Goal: Transaction & Acquisition: Purchase product/service

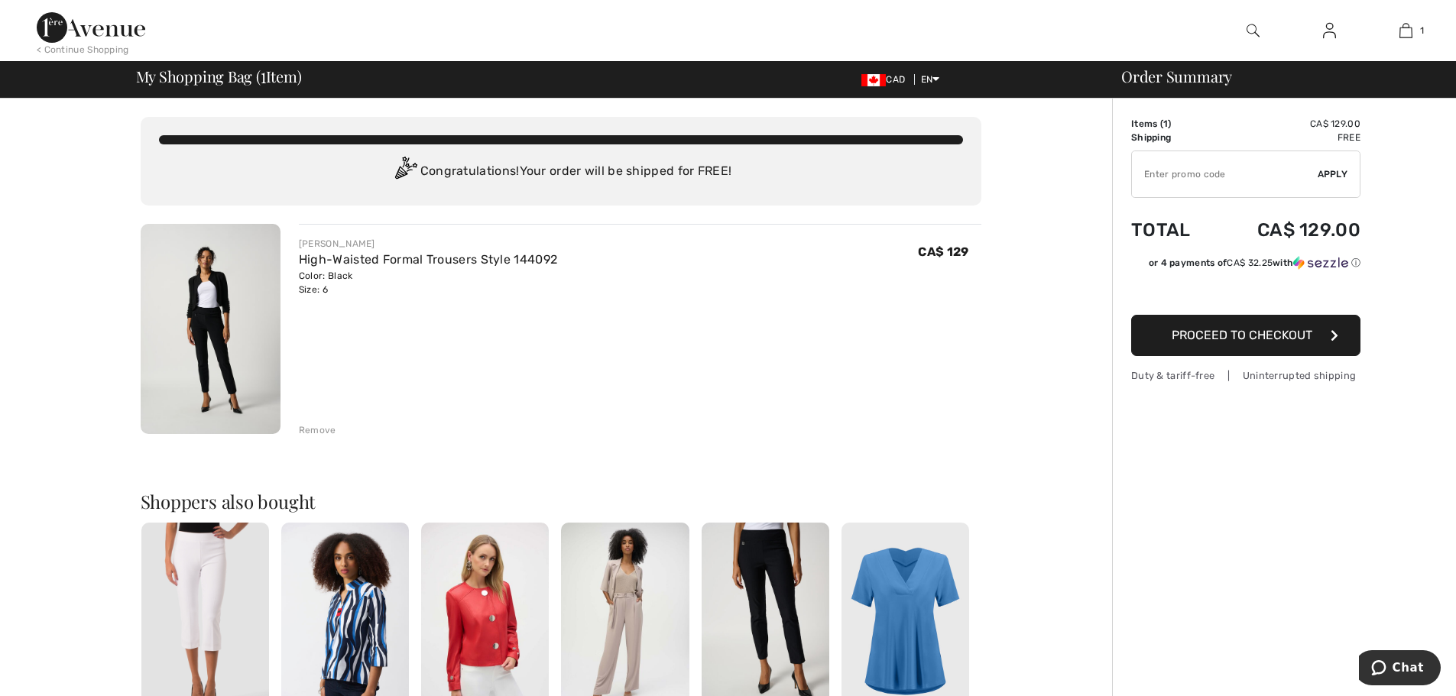
click at [321, 431] on div "Remove" at bounding box center [317, 430] width 37 height 14
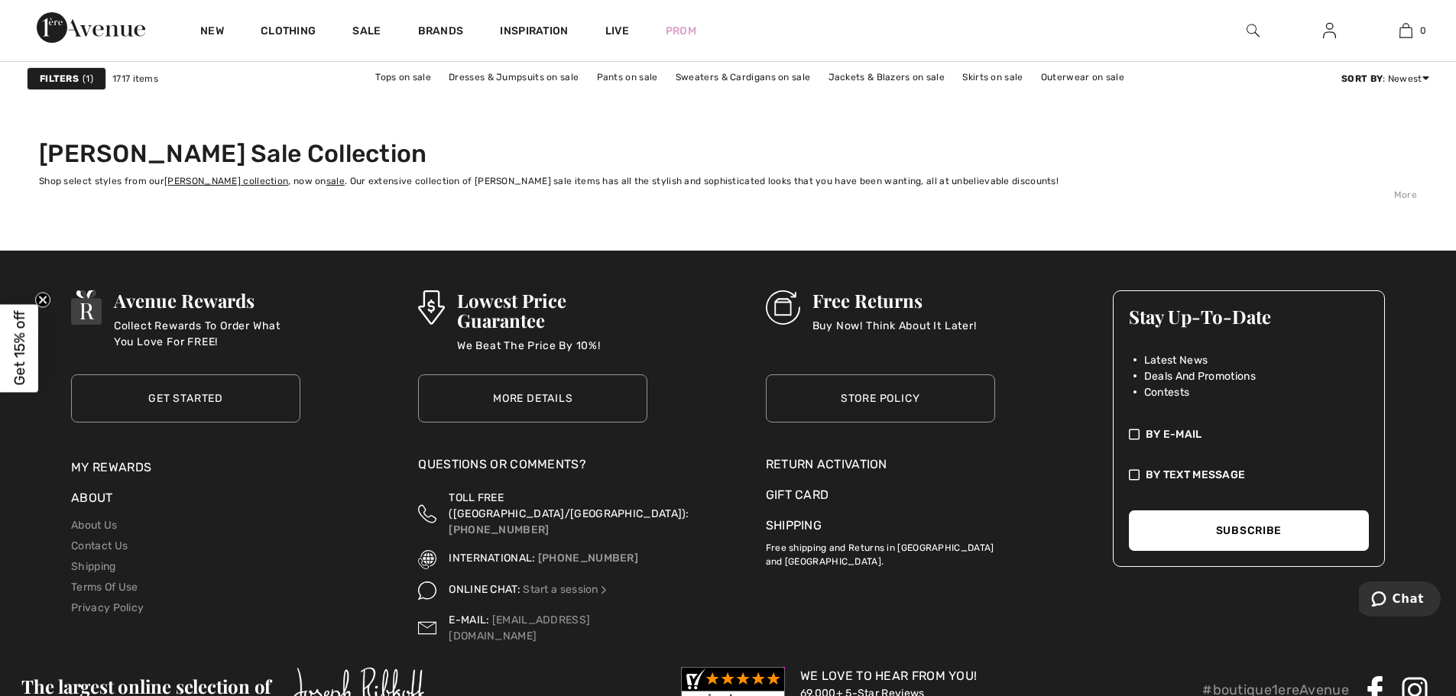
scroll to position [9016, 0]
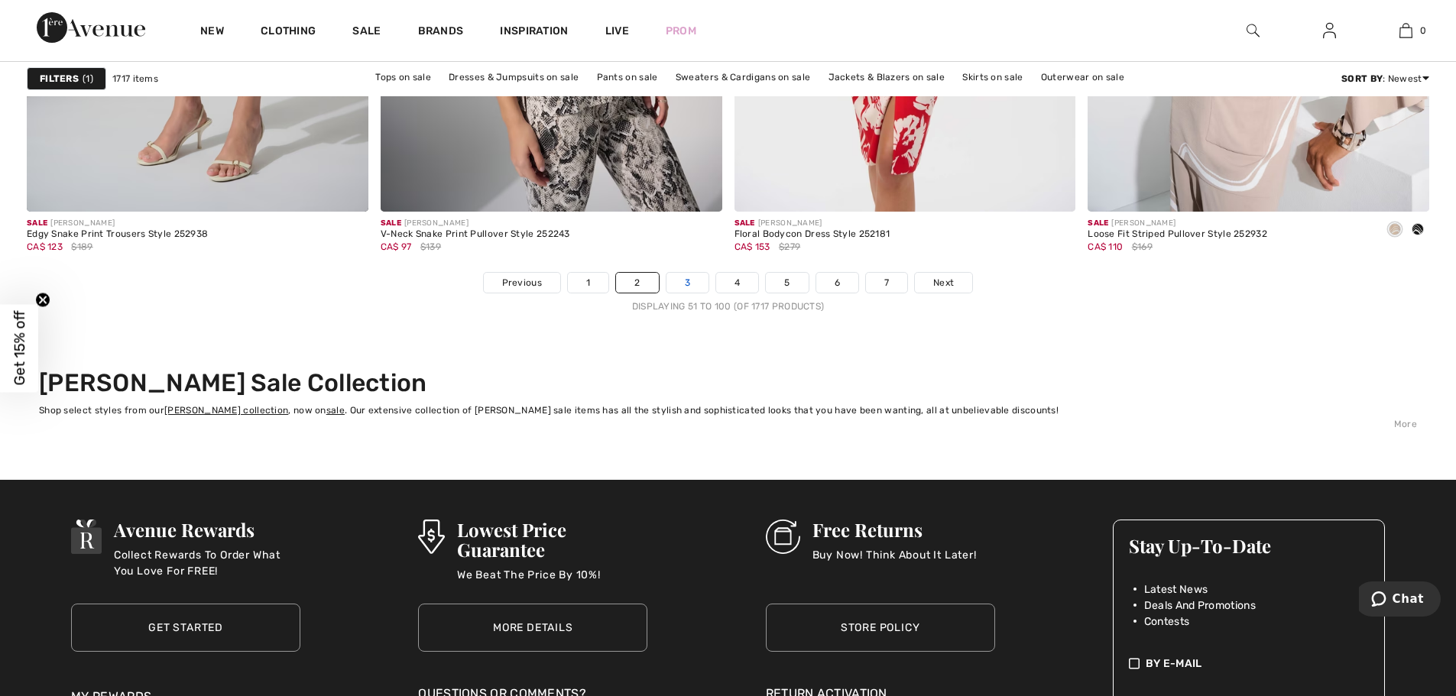
click at [693, 274] on link "3" at bounding box center [687, 283] width 42 height 20
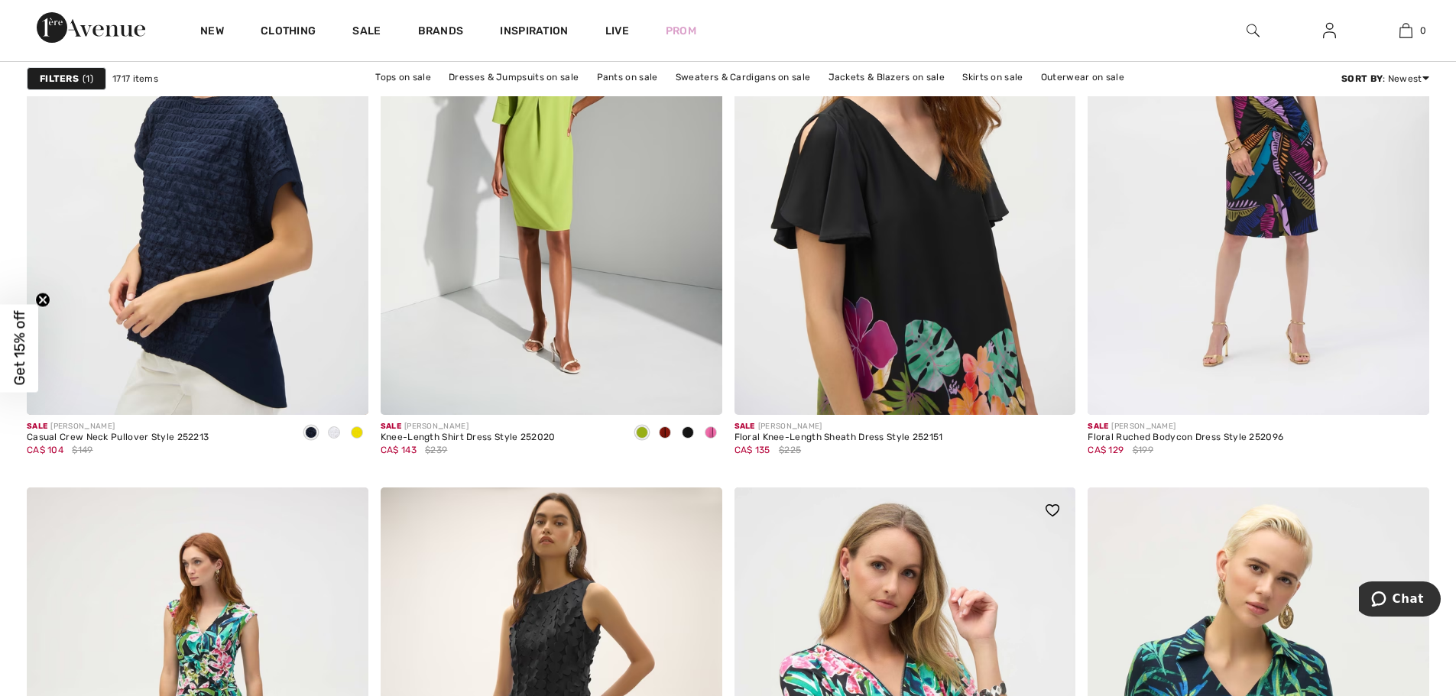
scroll to position [3209, 0]
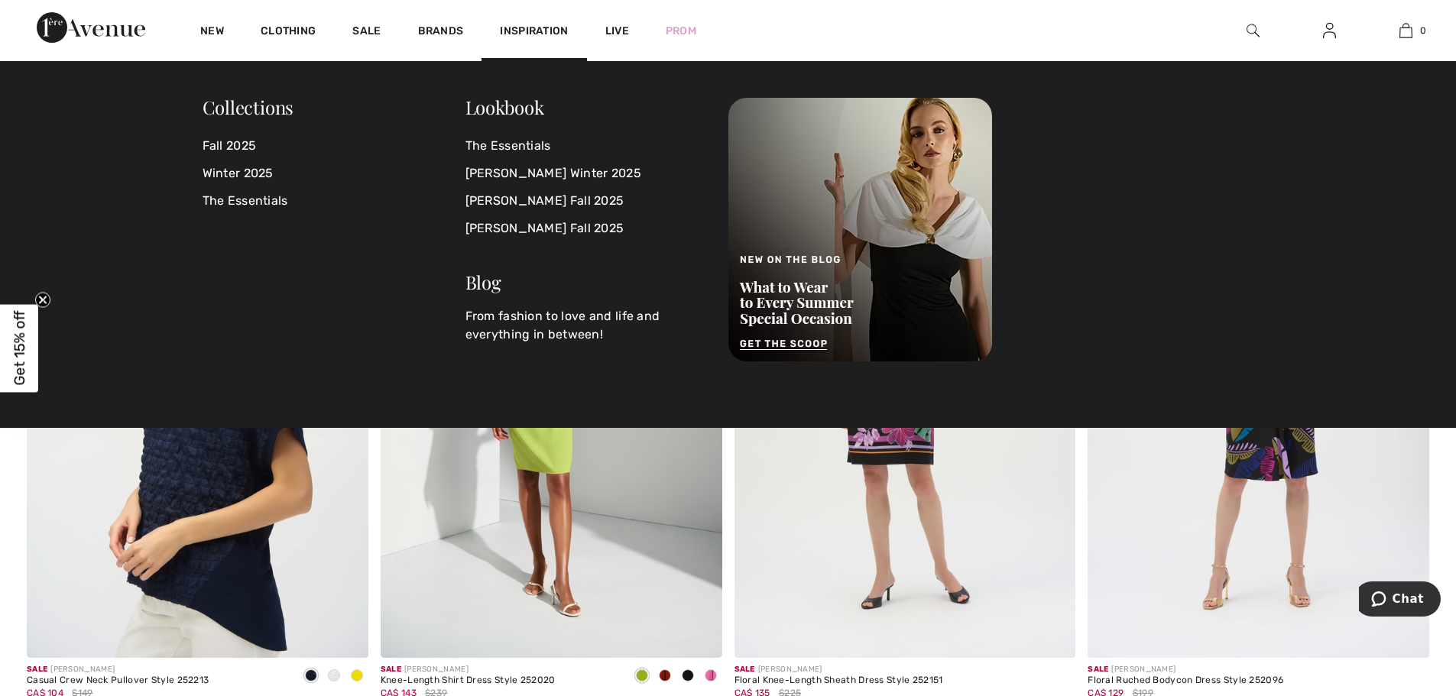
click at [1247, 30] on img at bounding box center [1252, 30] width 13 height 18
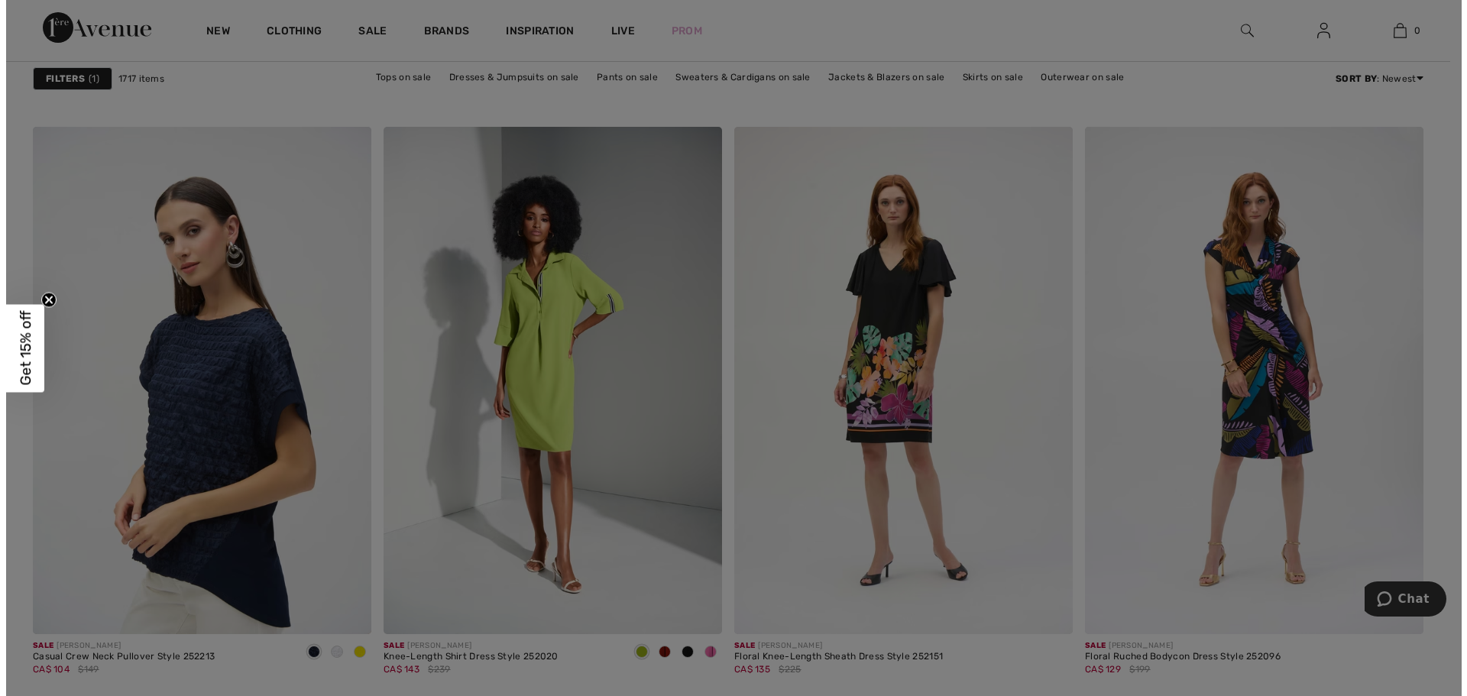
scroll to position [2768, 0]
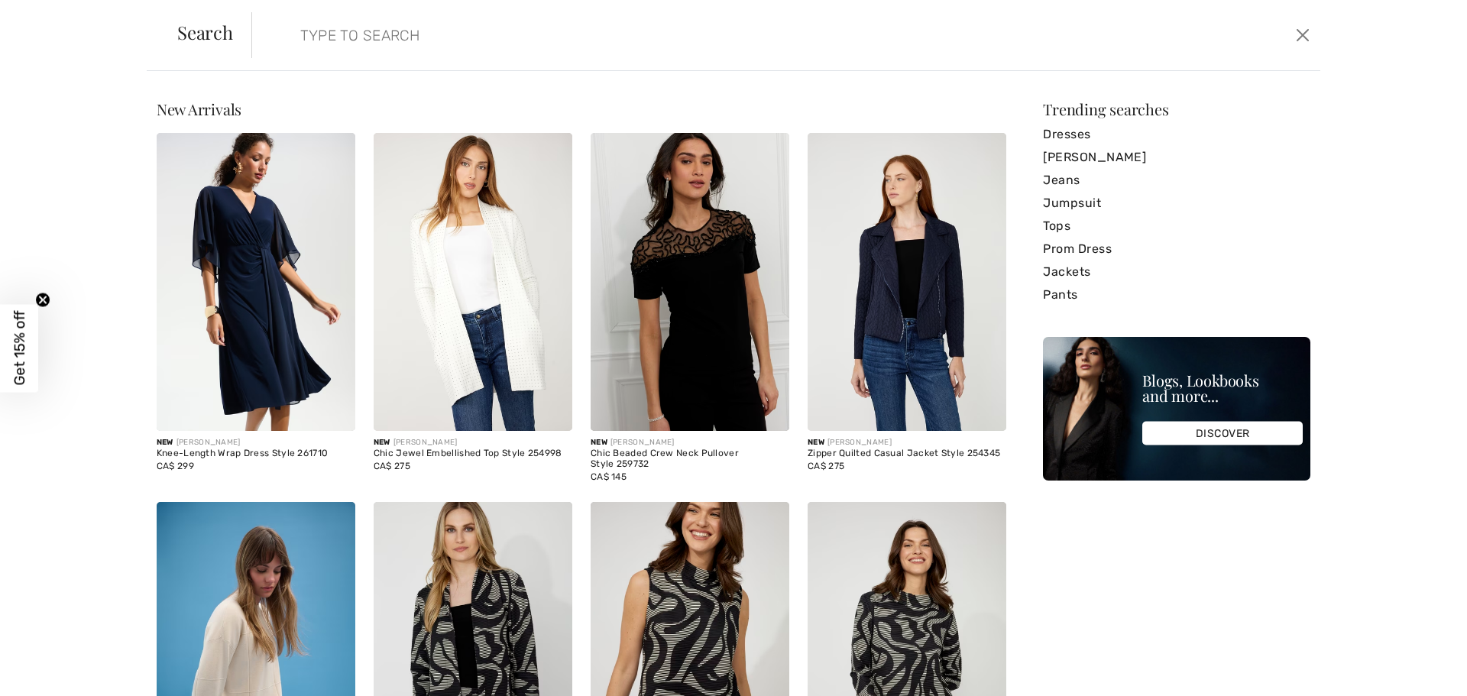
paste input "153088"
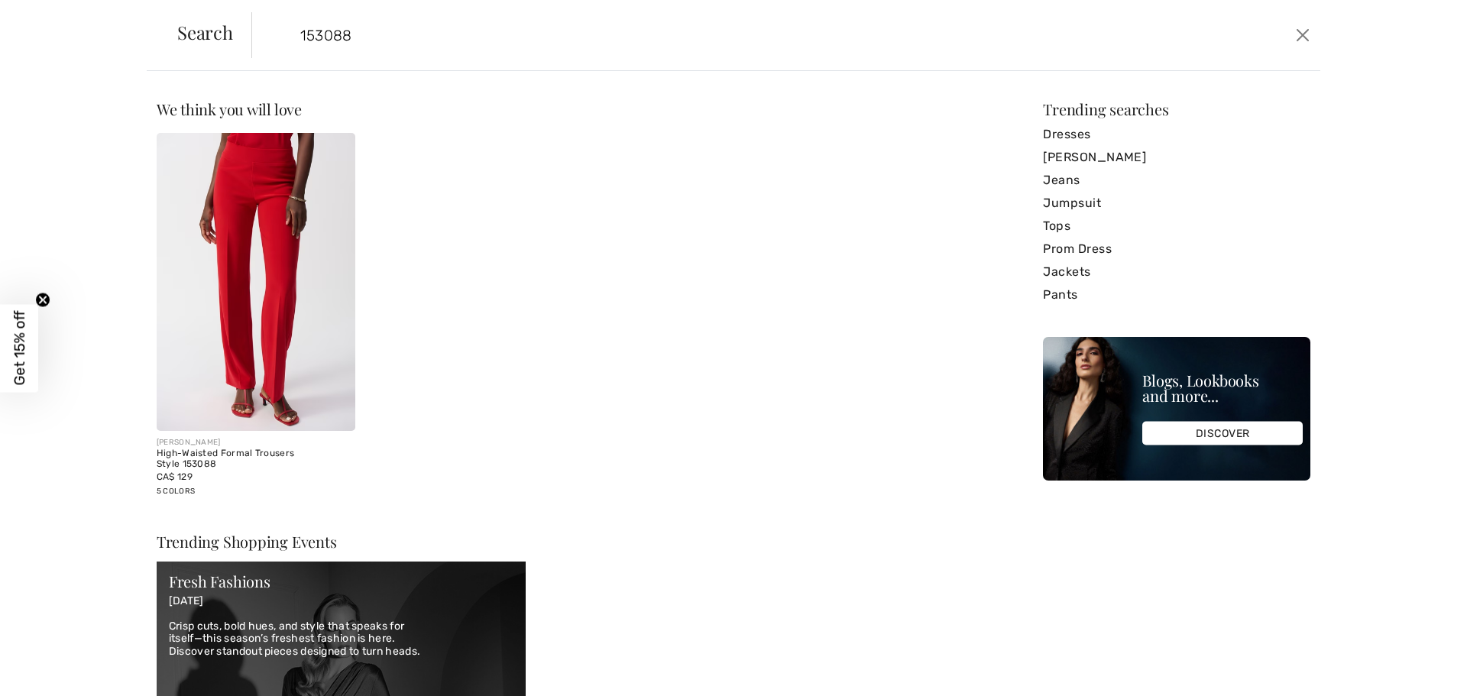
type input "153088"
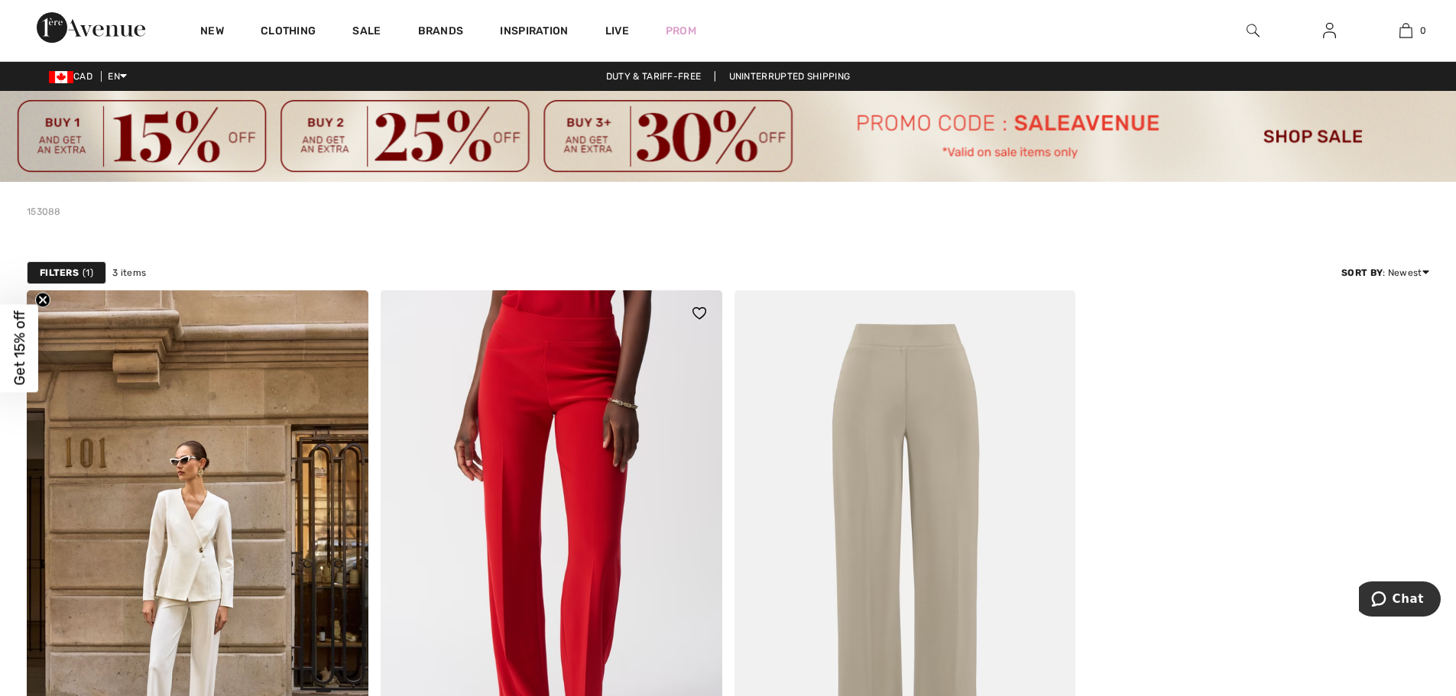
click at [629, 432] on img at bounding box center [552, 546] width 342 height 512
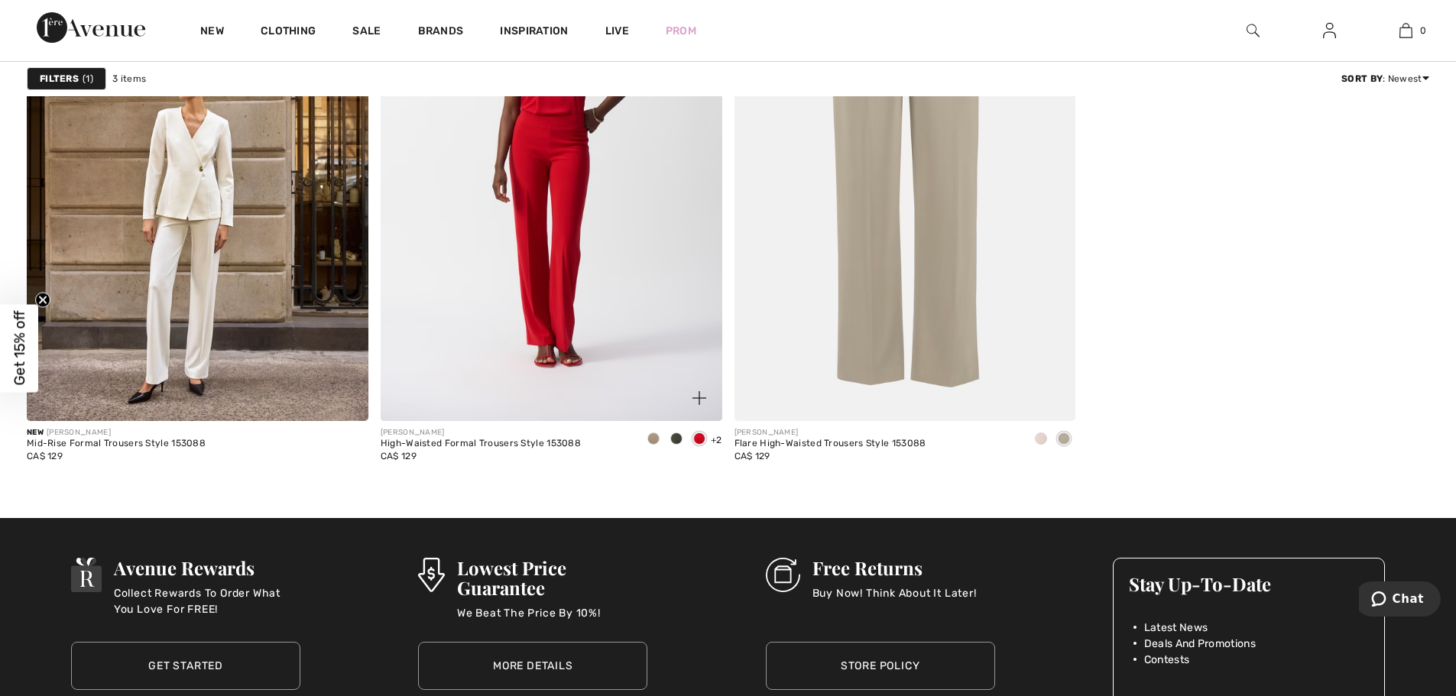
scroll to position [382, 0]
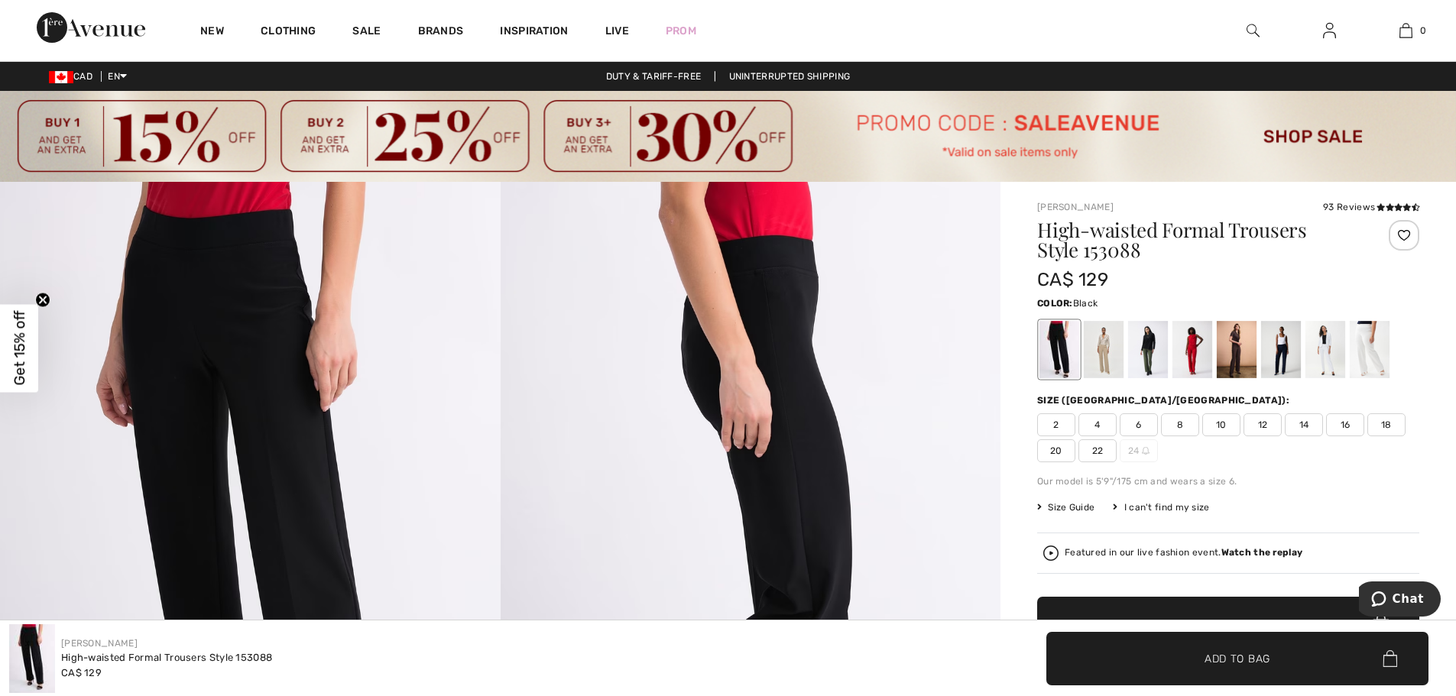
click at [1067, 342] on div at bounding box center [1059, 349] width 40 height 57
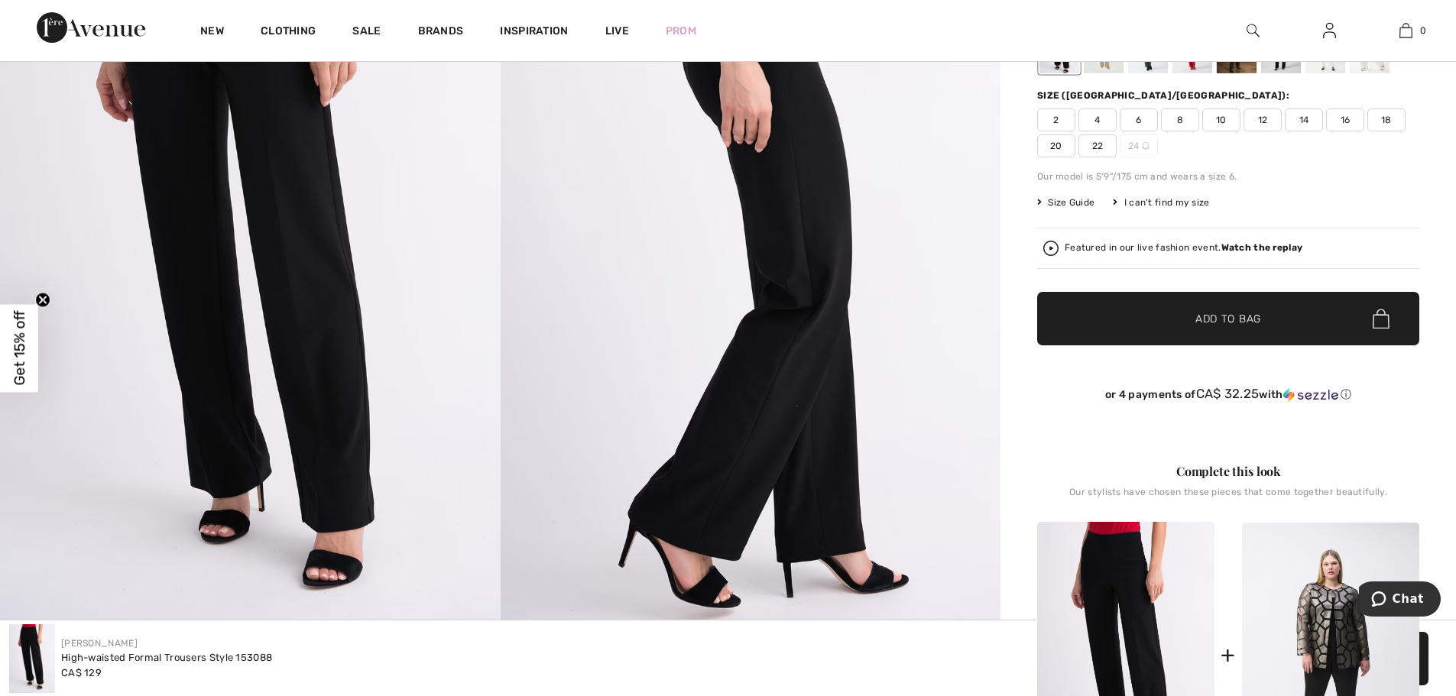
scroll to position [306, 0]
click at [1207, 118] on span "10" at bounding box center [1221, 119] width 38 height 23
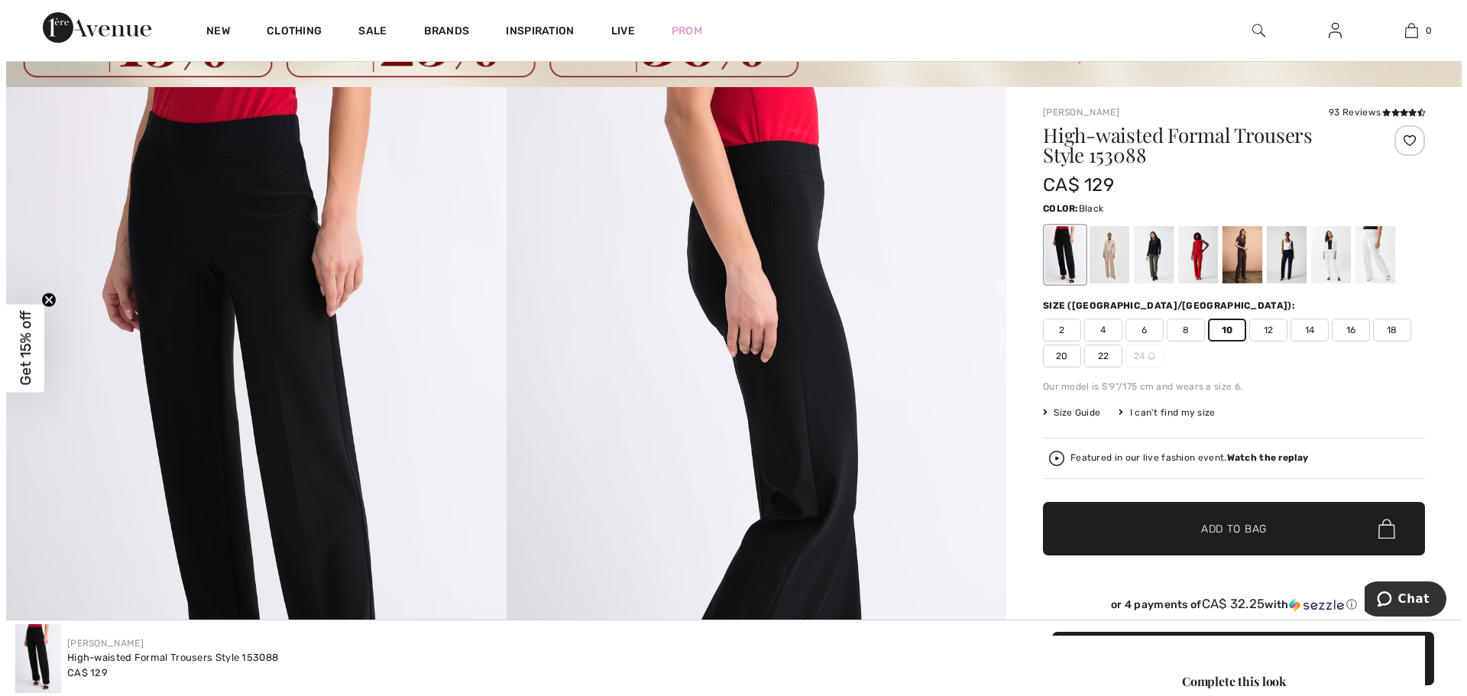
scroll to position [0, 0]
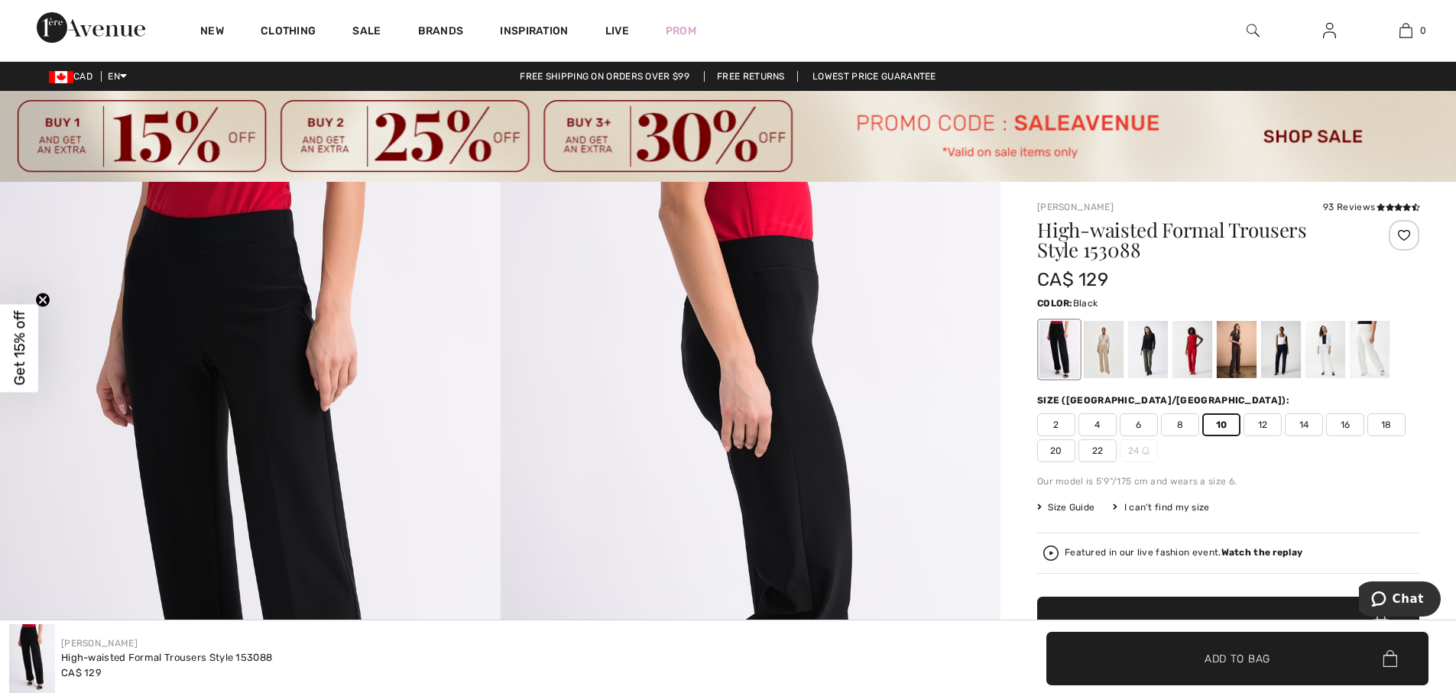
click at [1259, 27] on div at bounding box center [1252, 30] width 76 height 61
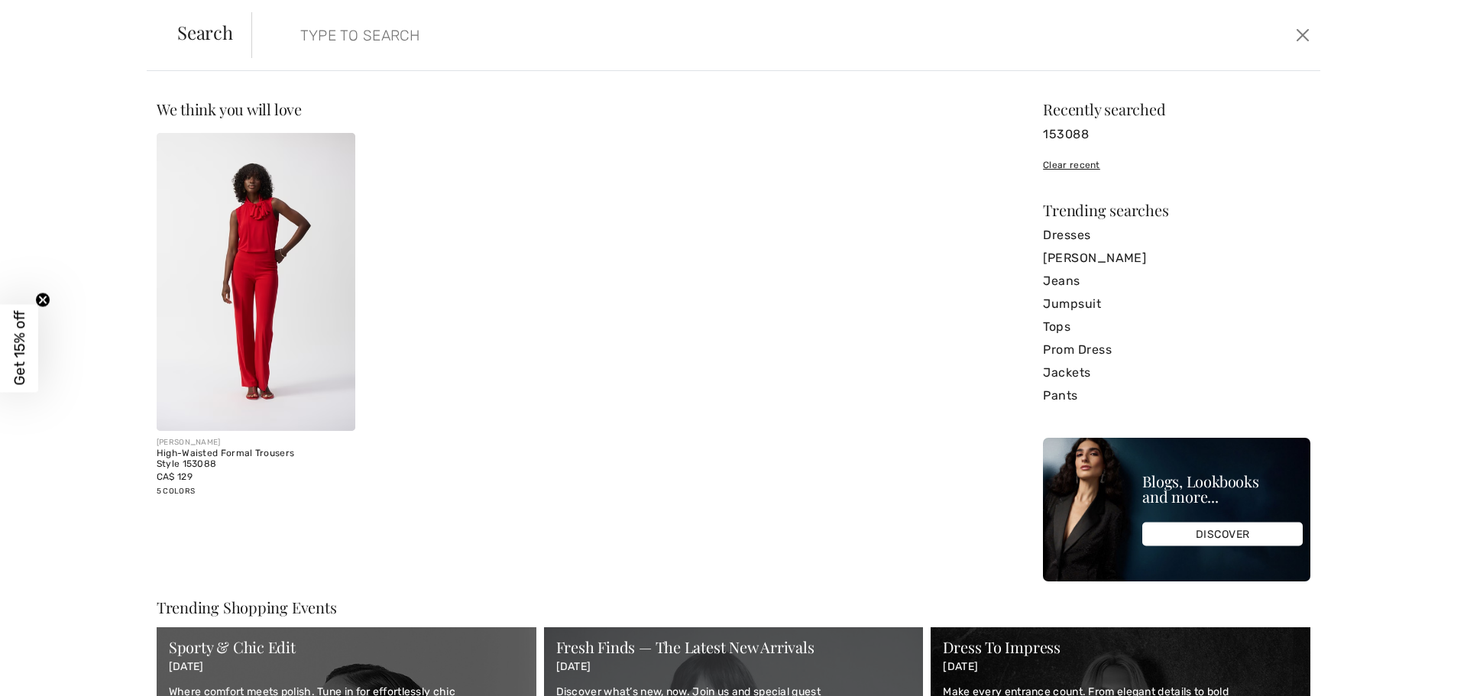
paste input "251932"
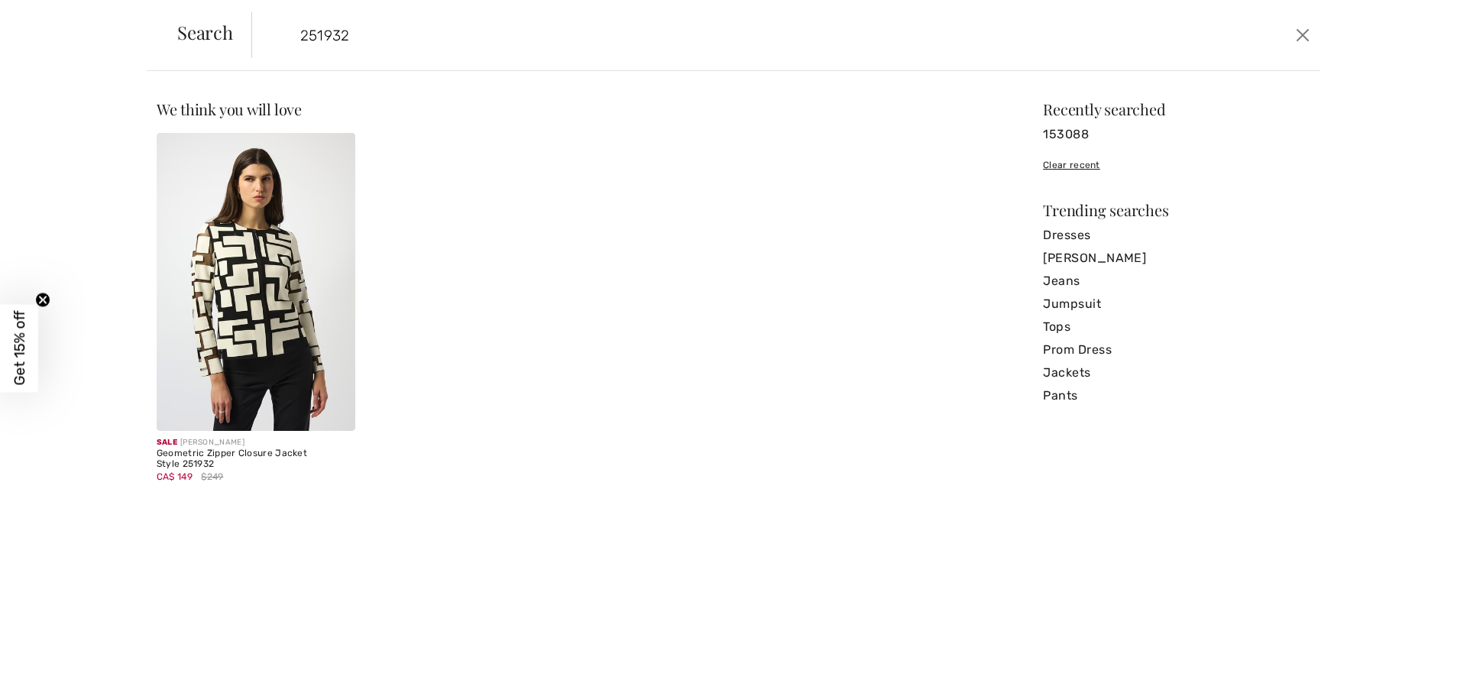
type input "251932"
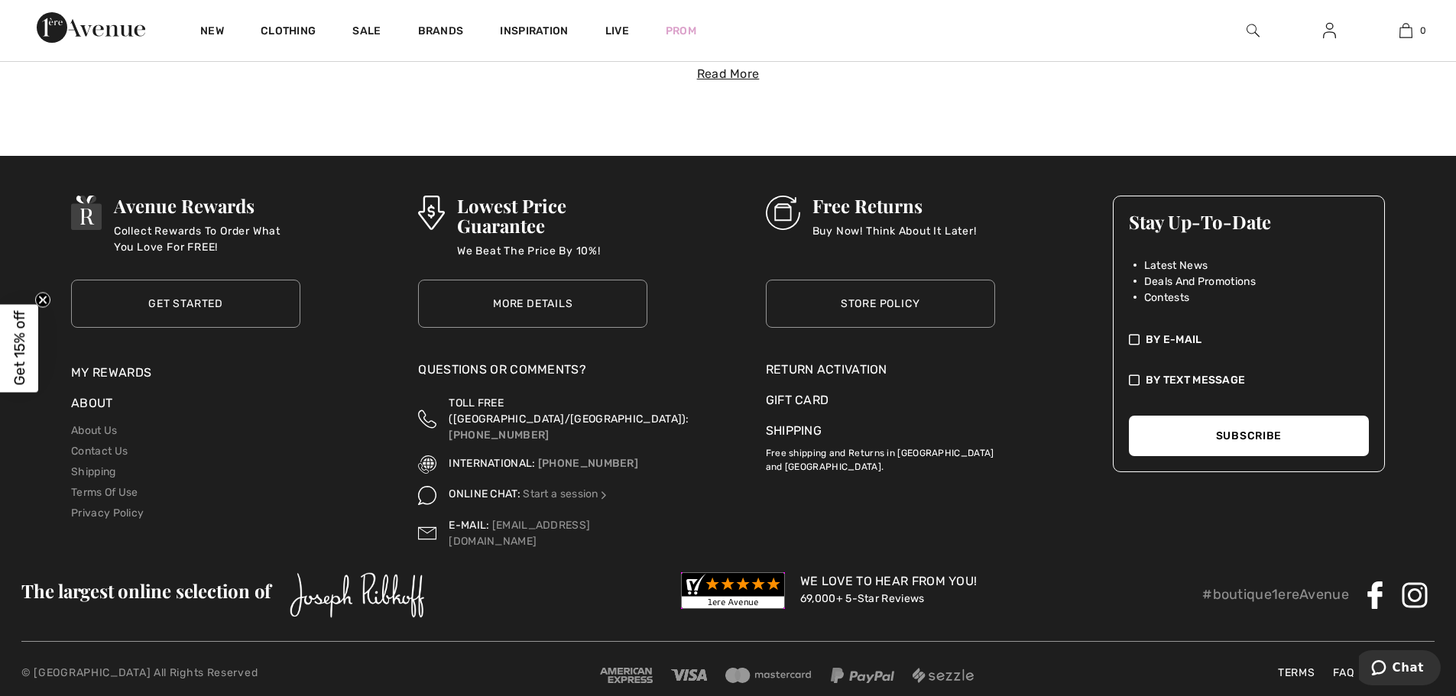
scroll to position [5925, 0]
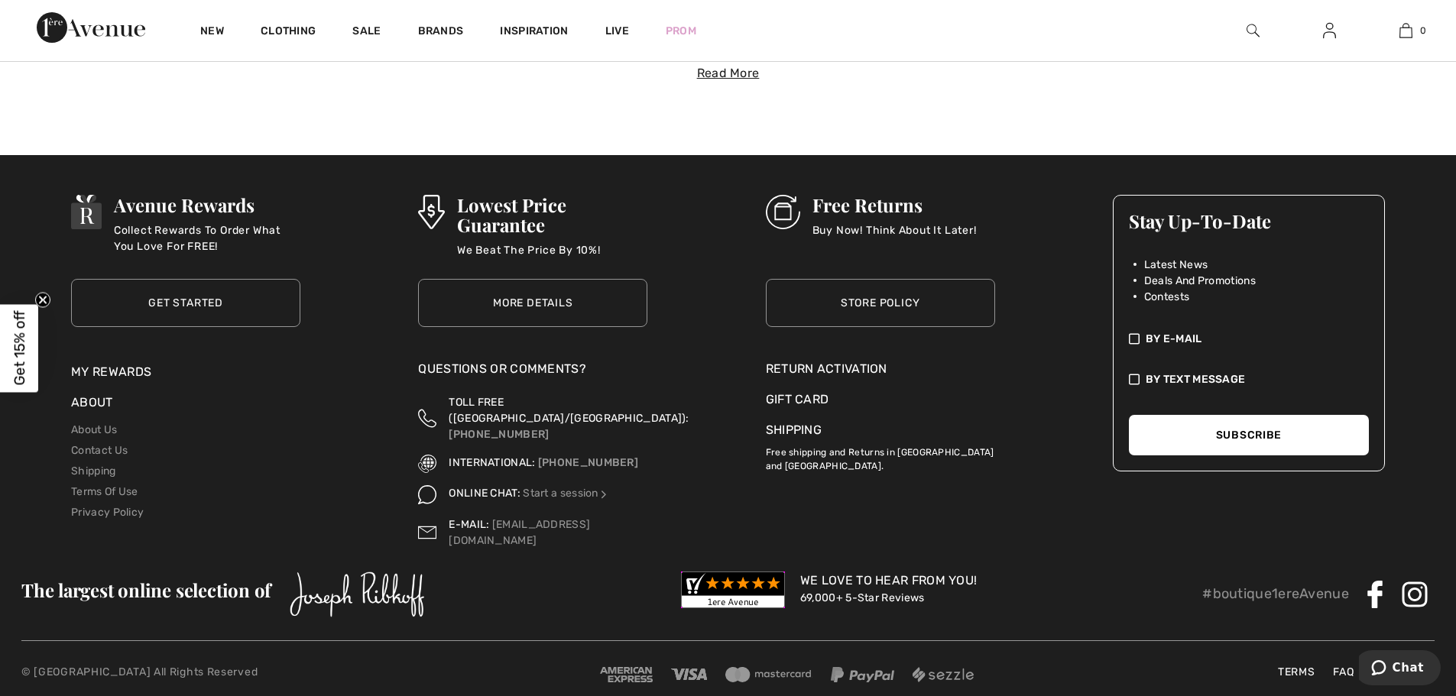
click at [877, 308] on link "Store Policy" at bounding box center [880, 303] width 229 height 48
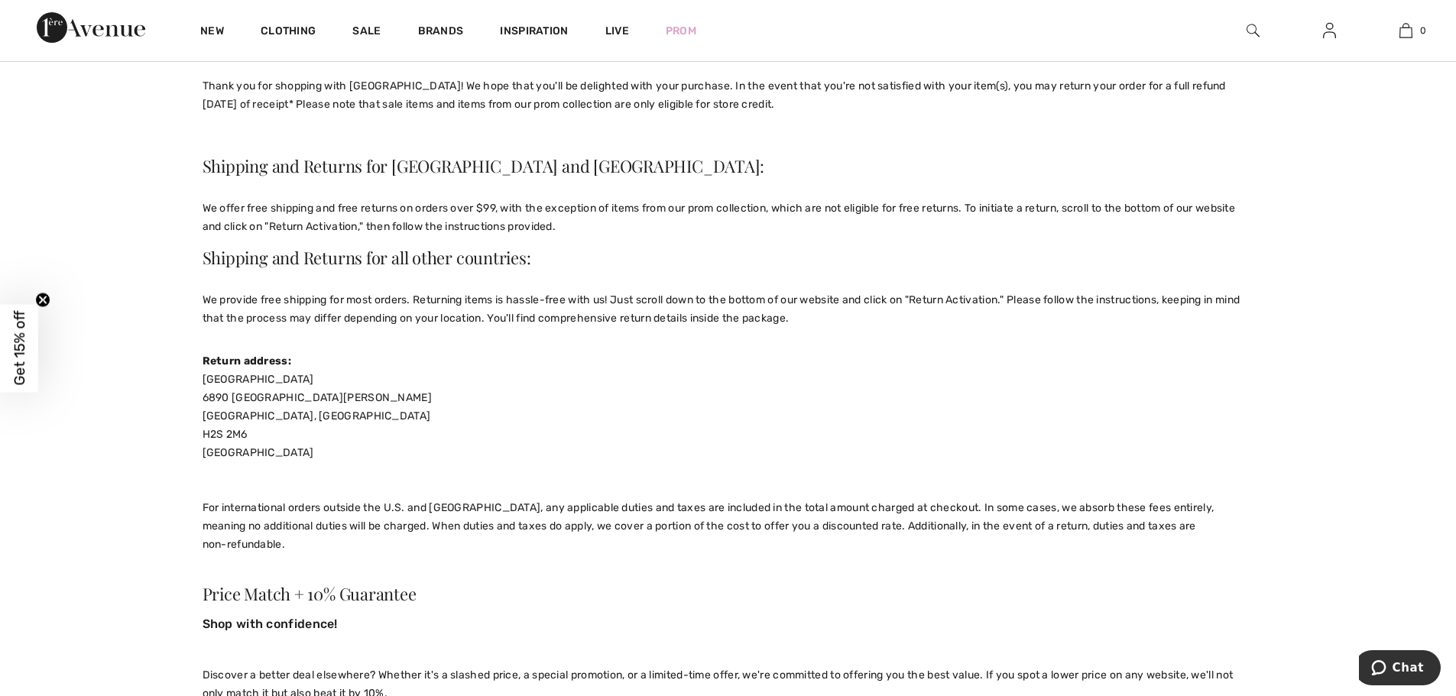
scroll to position [229, 0]
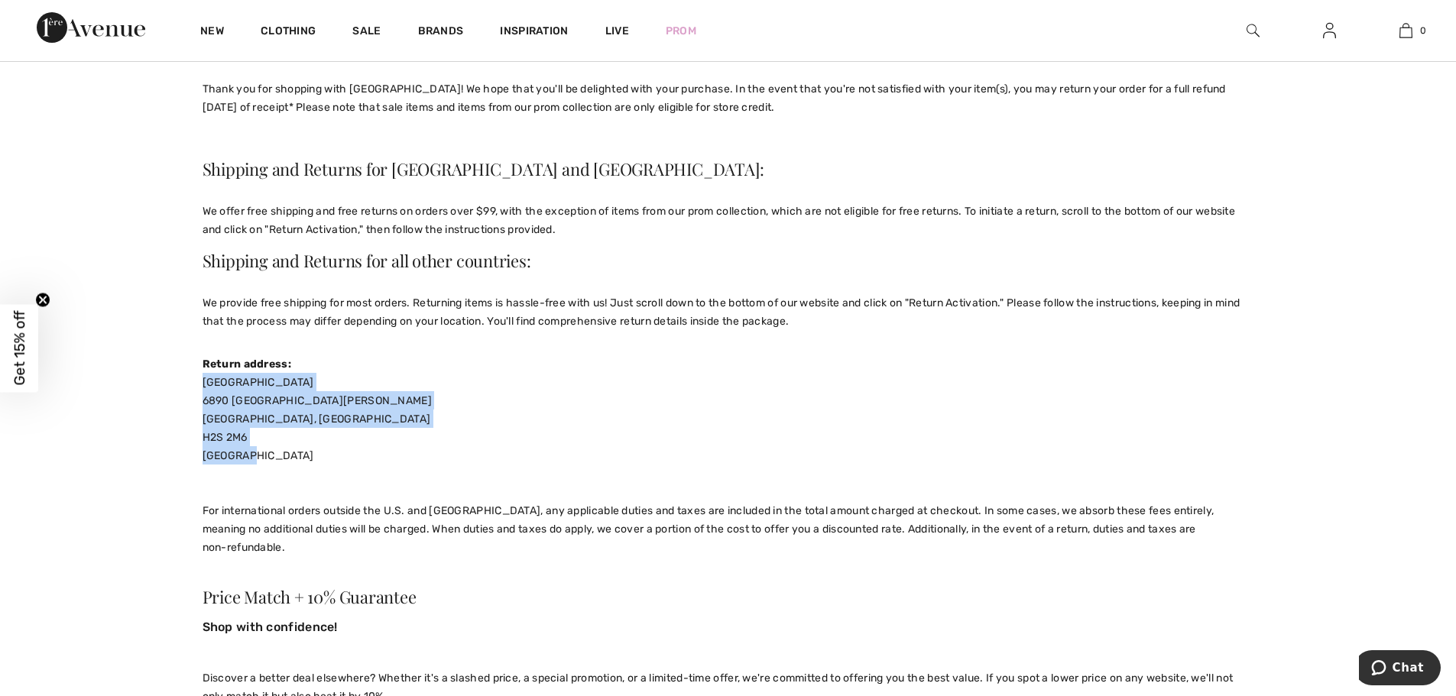
drag, startPoint x: 240, startPoint y: 455, endPoint x: 184, endPoint y: 385, distance: 89.1
click at [270, 406] on span "Boutique 1ere Avenue 6890 Saint-Hubert Montreal, Quebec H2S 2M6 Canada" at bounding box center [317, 419] width 230 height 86
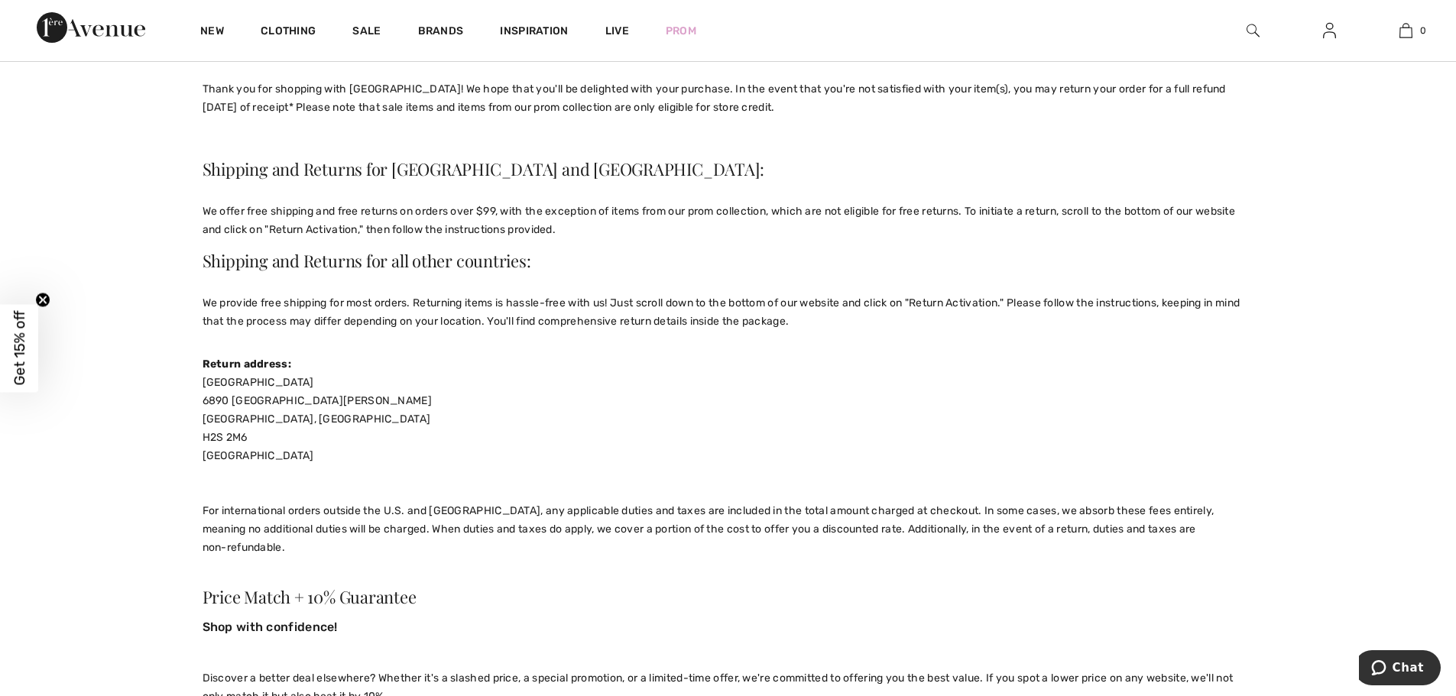
click at [244, 452] on div "Boutique 1ere Avenue 6890 Saint-Hubert Montreal, Quebec H2S 2M6 Canada For inte…" at bounding box center [727, 464] width 1051 height 183
click at [241, 454] on div "Boutique 1ere Avenue 6890 Saint-Hubert Montreal, Quebec H2S 2M6 Canada For inte…" at bounding box center [727, 464] width 1051 height 183
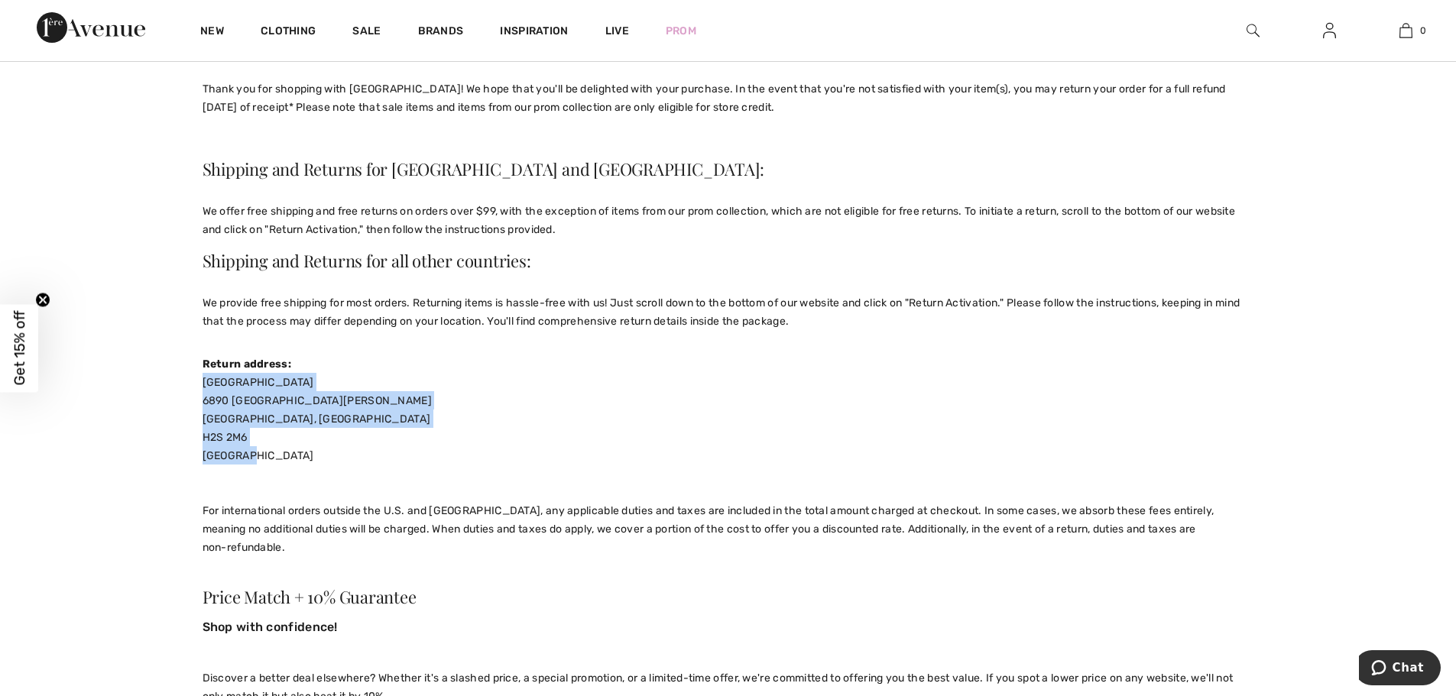
drag, startPoint x: 244, startPoint y: 458, endPoint x: 203, endPoint y: 384, distance: 84.5
click at [203, 384] on div "Boutique 1ere Avenue 6890 Saint-Hubert Montreal, Quebec H2S 2M6 Canada For inte…" at bounding box center [727, 464] width 1051 height 183
click at [261, 405] on span "Boutique 1ere Avenue 6890 Saint-Hubert Montreal, Quebec H2S 2M6 Canada" at bounding box center [317, 419] width 230 height 86
drag, startPoint x: 241, startPoint y: 457, endPoint x: 184, endPoint y: 381, distance: 94.9
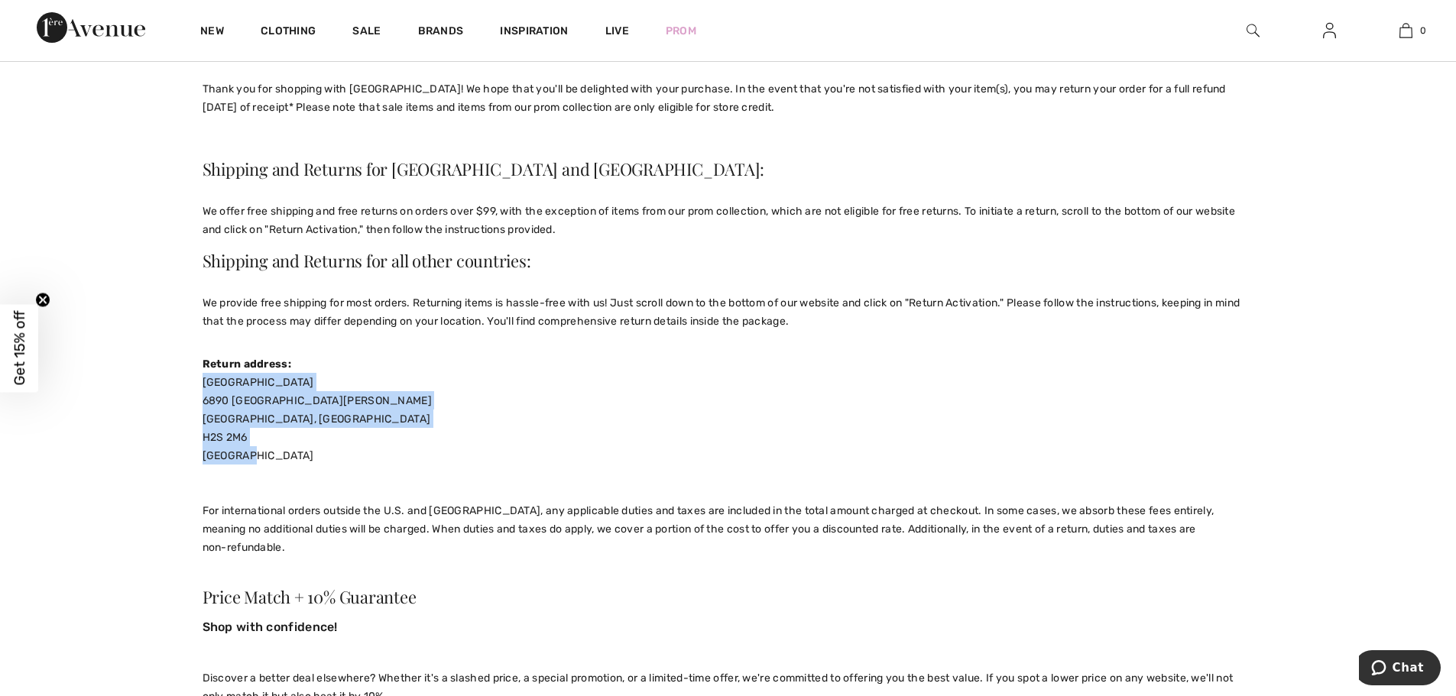
click at [241, 411] on div "Boutique 1ere Avenue 6890 Saint-Hubert Montreal, Quebec H2S 2M6 Canada For inte…" at bounding box center [727, 464] width 1051 height 183
drag, startPoint x: 235, startPoint y: 452, endPoint x: 205, endPoint y: 395, distance: 64.6
click at [205, 395] on span "Boutique 1ere Avenue 6890 Saint-Hubert Montreal, Quebec H2S 2M6 Canada" at bounding box center [317, 419] width 230 height 86
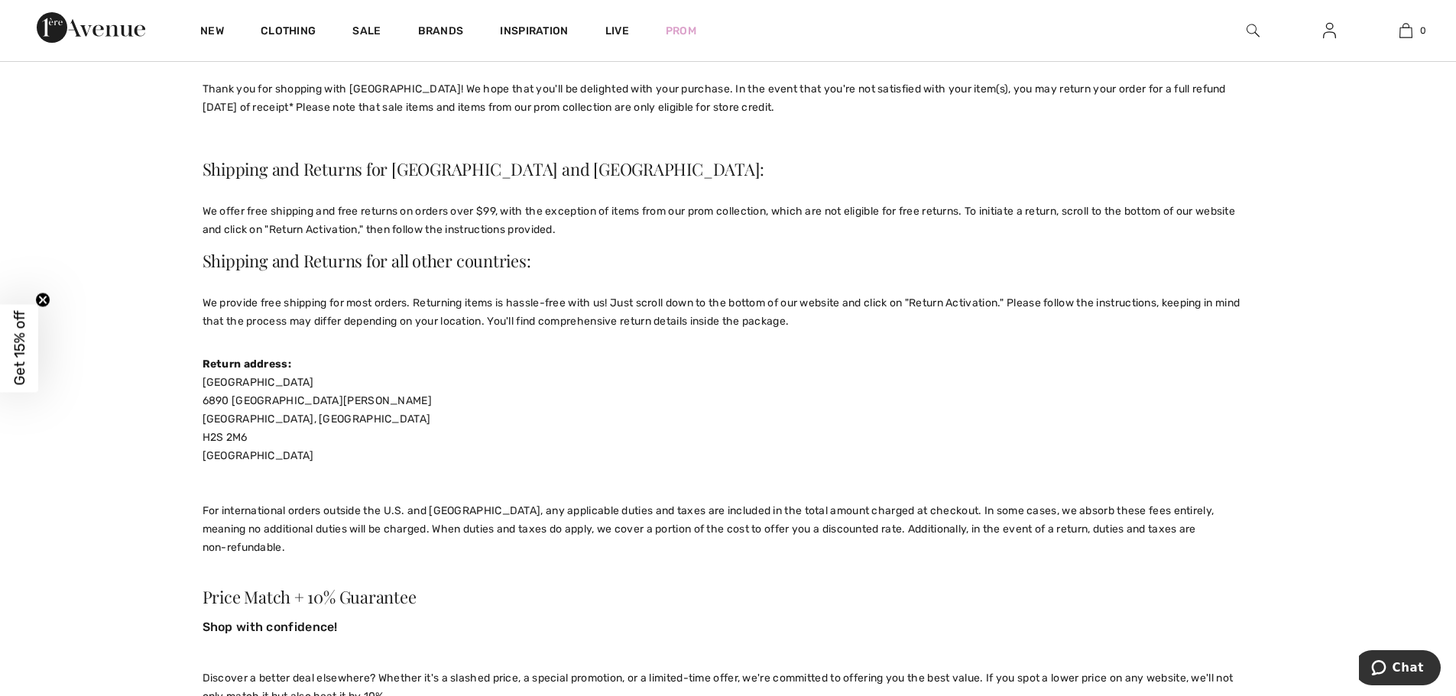
click at [206, 384] on span "Boutique 1ere Avenue 6890 Saint-Hubert Montreal, Quebec H2S 2M6 Canada" at bounding box center [317, 419] width 230 height 86
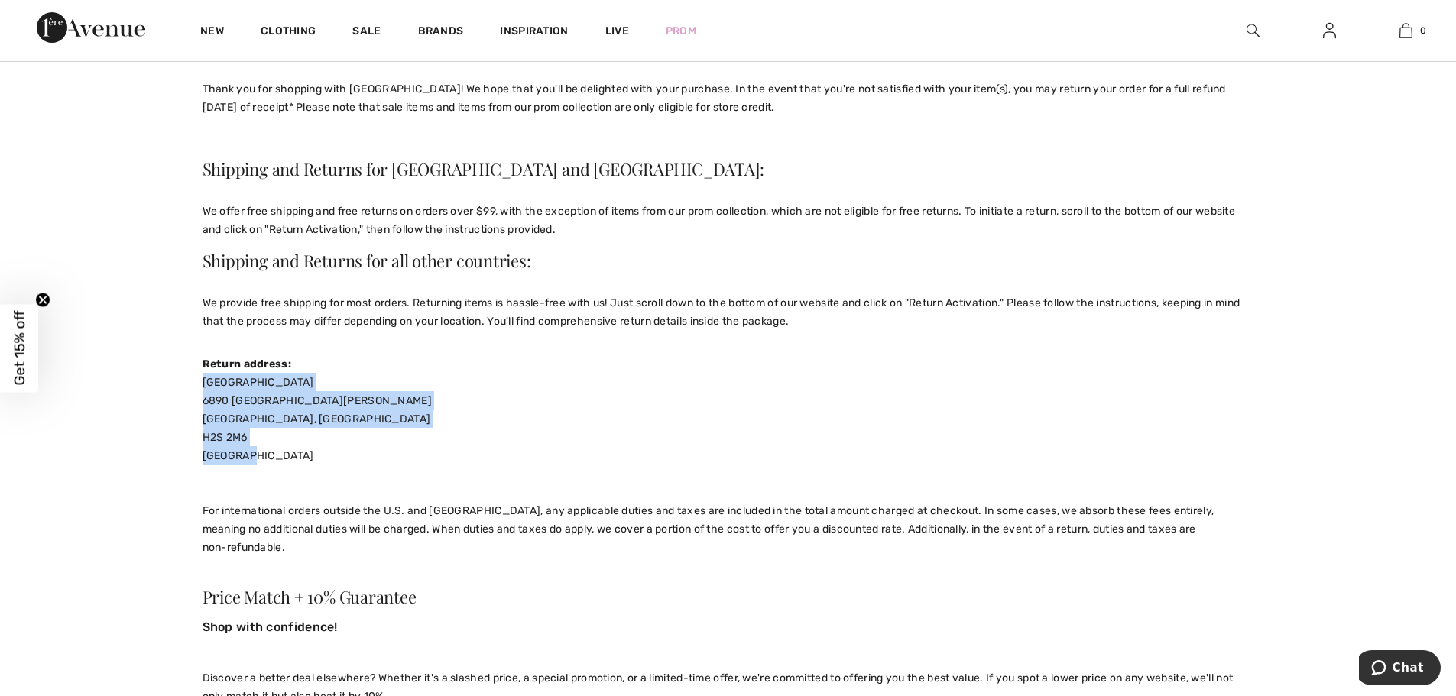
drag, startPoint x: 241, startPoint y: 455, endPoint x: 193, endPoint y: 387, distance: 83.3
click at [250, 455] on div "Boutique 1ere Avenue 6890 Saint-Hubert Montreal, Quebec H2S 2M6 Canada For inte…" at bounding box center [727, 464] width 1051 height 183
drag, startPoint x: 240, startPoint y: 455, endPoint x: 196, endPoint y: 377, distance: 88.6
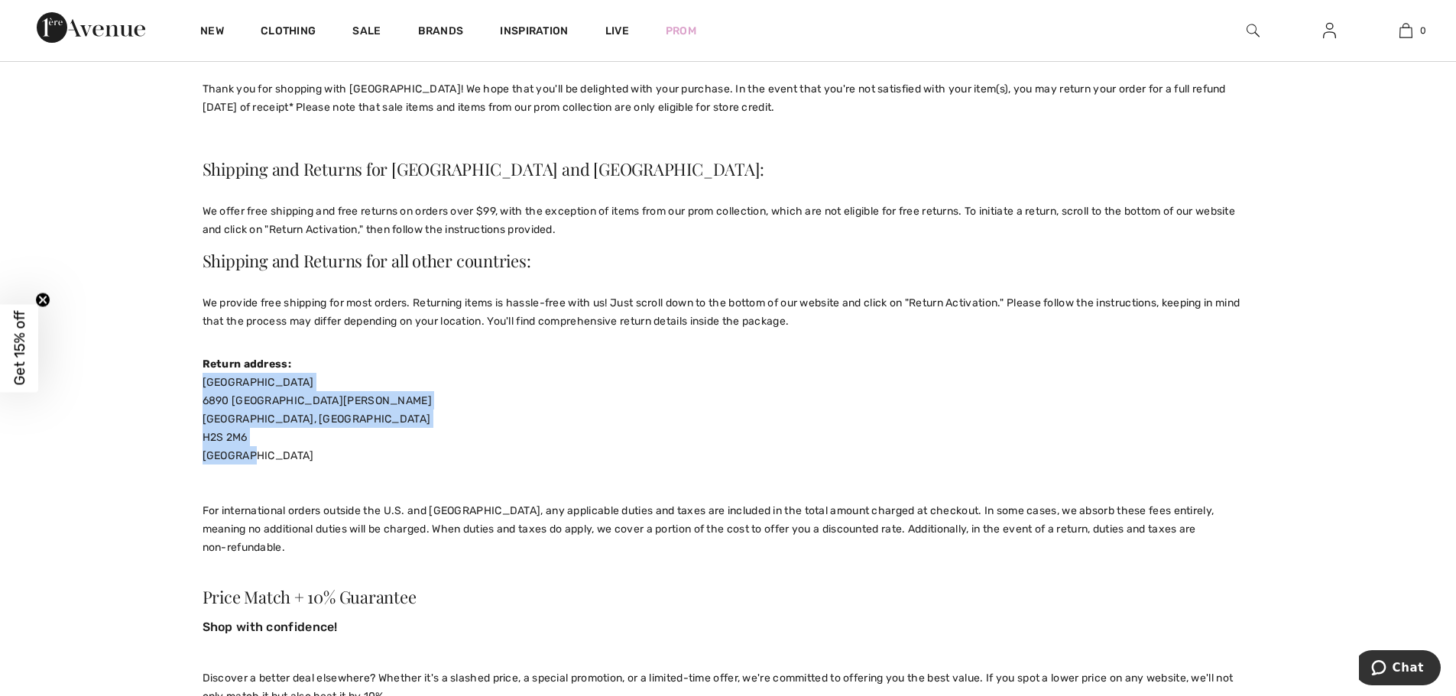
click at [257, 443] on div "Boutique 1ere Avenue 6890 Saint-Hubert Montreal, Quebec H2S 2M6 Canada For inte…" at bounding box center [727, 464] width 1051 height 183
drag, startPoint x: 251, startPoint y: 455, endPoint x: 199, endPoint y: 385, distance: 87.3
drag, startPoint x: 267, startPoint y: 461, endPoint x: 243, endPoint y: 452, distance: 25.4
click at [266, 461] on div "Boutique 1ere Avenue 6890 Saint-Hubert Montreal, Quebec H2S 2M6 Canada For inte…" at bounding box center [727, 464] width 1051 height 183
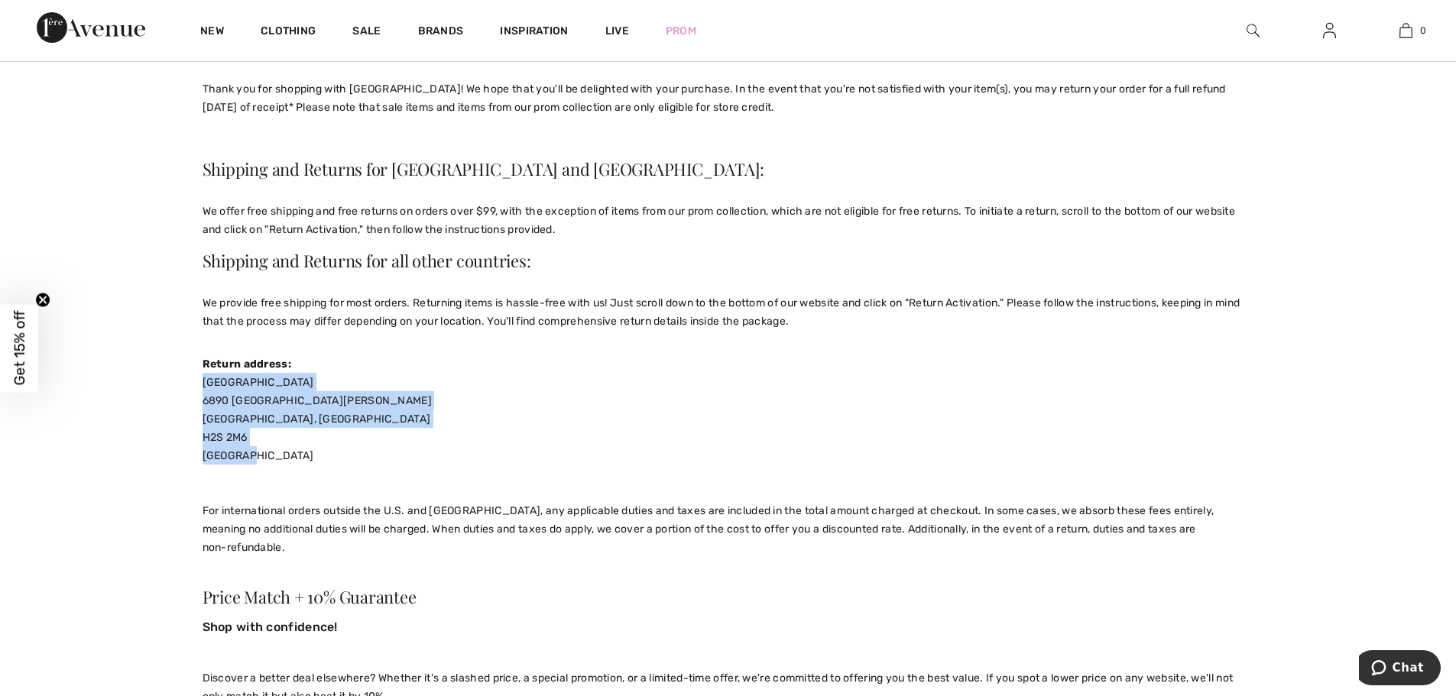
click at [243, 452] on div "Boutique 1ere Avenue 6890 Saint-Hubert Montreal, Quebec H2S 2M6 Canada For inte…" at bounding box center [727, 464] width 1051 height 183
drag, startPoint x: 241, startPoint y: 454, endPoint x: 201, endPoint y: 387, distance: 78.5
click at [264, 437] on div "Boutique 1ere Avenue 6890 Saint-Hubert Montreal, Quebec H2S 2M6 Canada For inte…" at bounding box center [727, 464] width 1051 height 183
drag, startPoint x: 202, startPoint y: 380, endPoint x: 326, endPoint y: 387, distance: 124.0
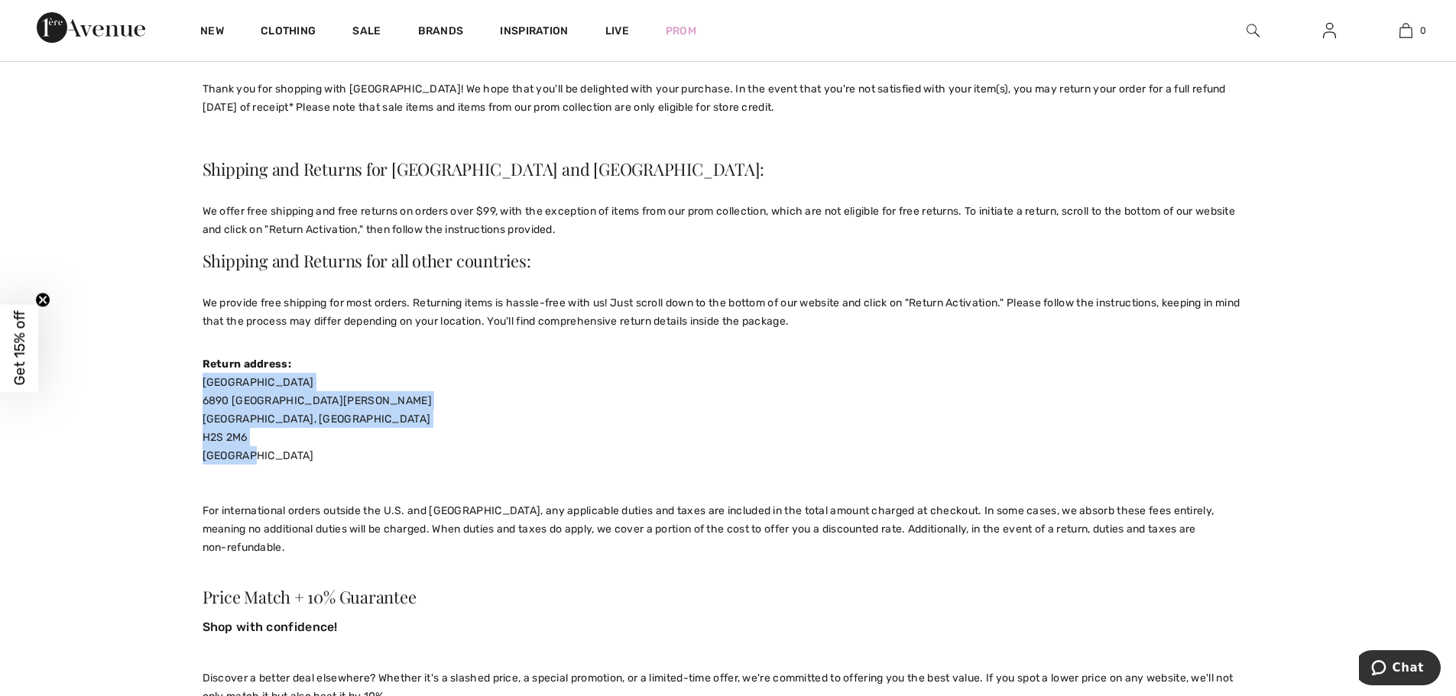
click at [326, 387] on div "Boutique 1ere Avenue 6890 Saint-Hubert Montreal, Quebec H2S 2M6 Canada For inte…" at bounding box center [727, 464] width 1051 height 183
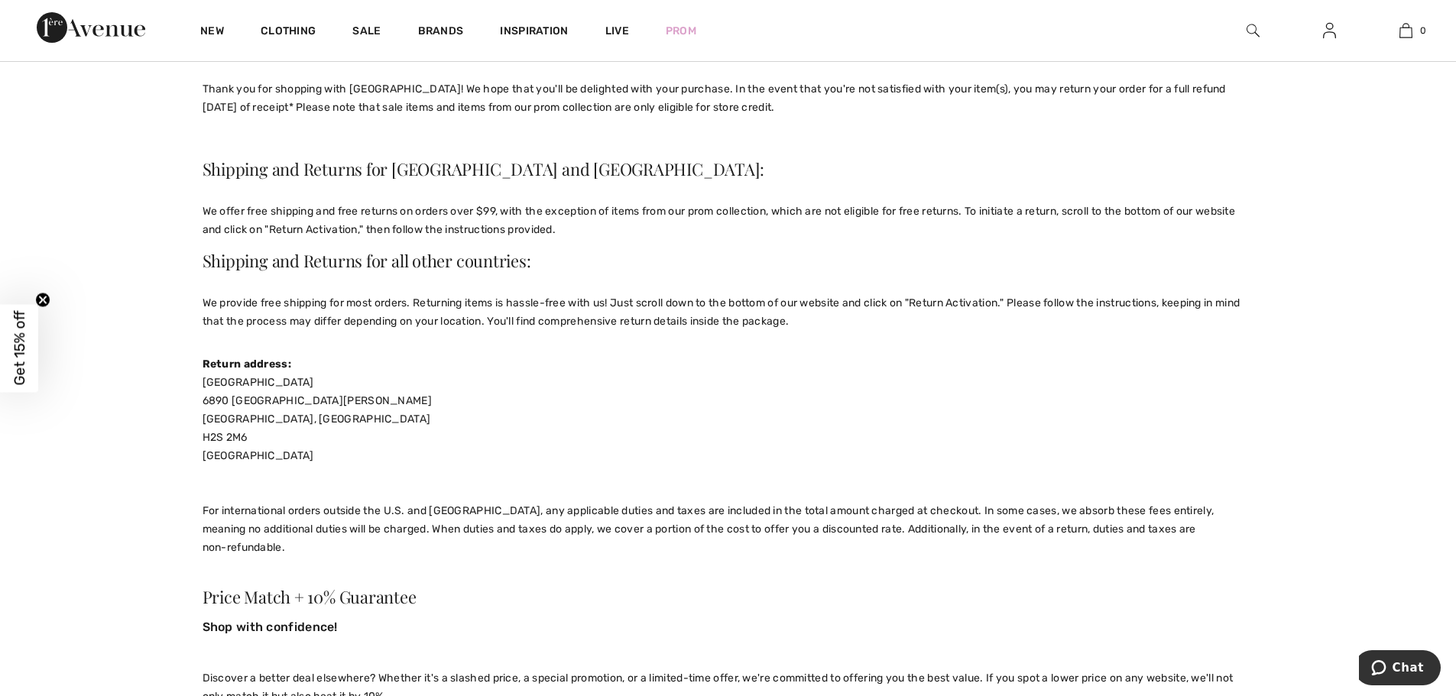
click at [256, 443] on div "Boutique 1ere Avenue 6890 Saint-Hubert Montreal, Quebec H2S 2M6 Canada For inte…" at bounding box center [727, 464] width 1051 height 183
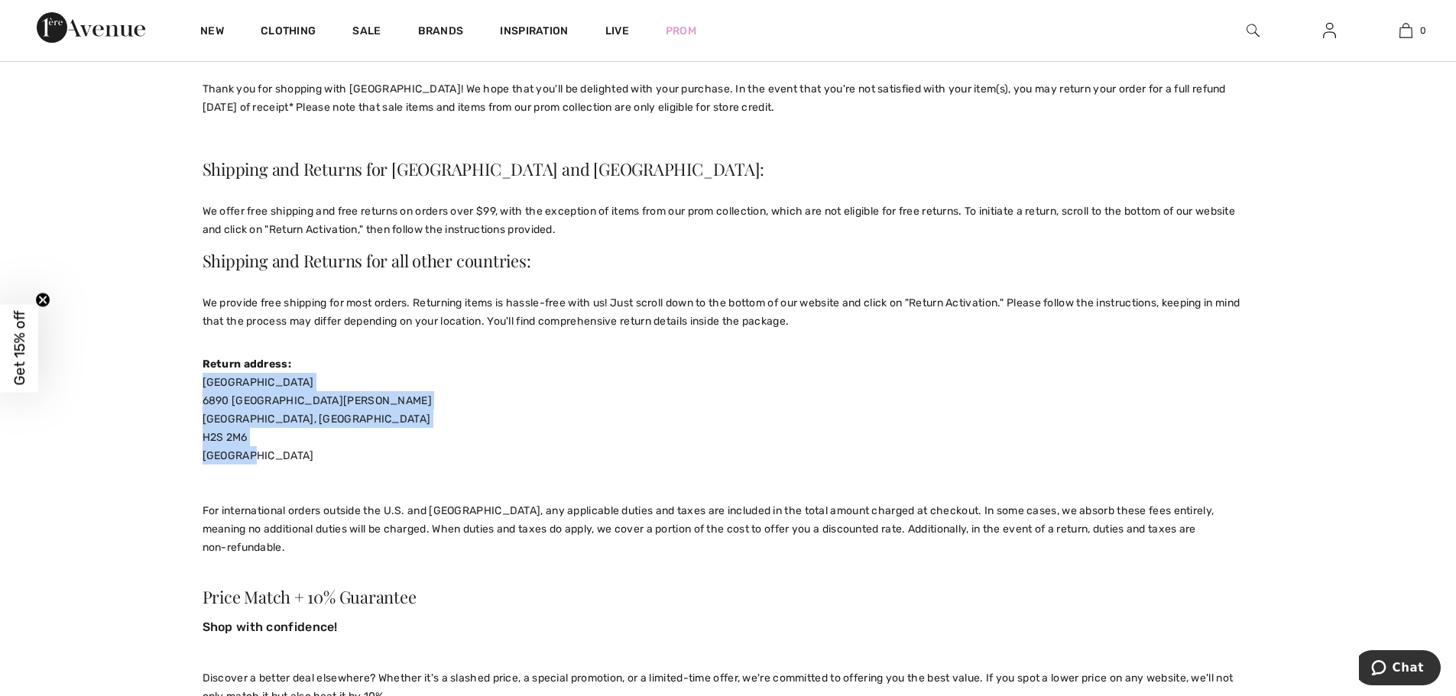
drag, startPoint x: 244, startPoint y: 453, endPoint x: 199, endPoint y: 381, distance: 84.4
click at [286, 452] on div "Boutique 1ere Avenue 6890 Saint-Hubert Montreal, Quebec H2S 2M6 Canada For inte…" at bounding box center [727, 464] width 1051 height 183
drag, startPoint x: 254, startPoint y: 452, endPoint x: 200, endPoint y: 383, distance: 87.1
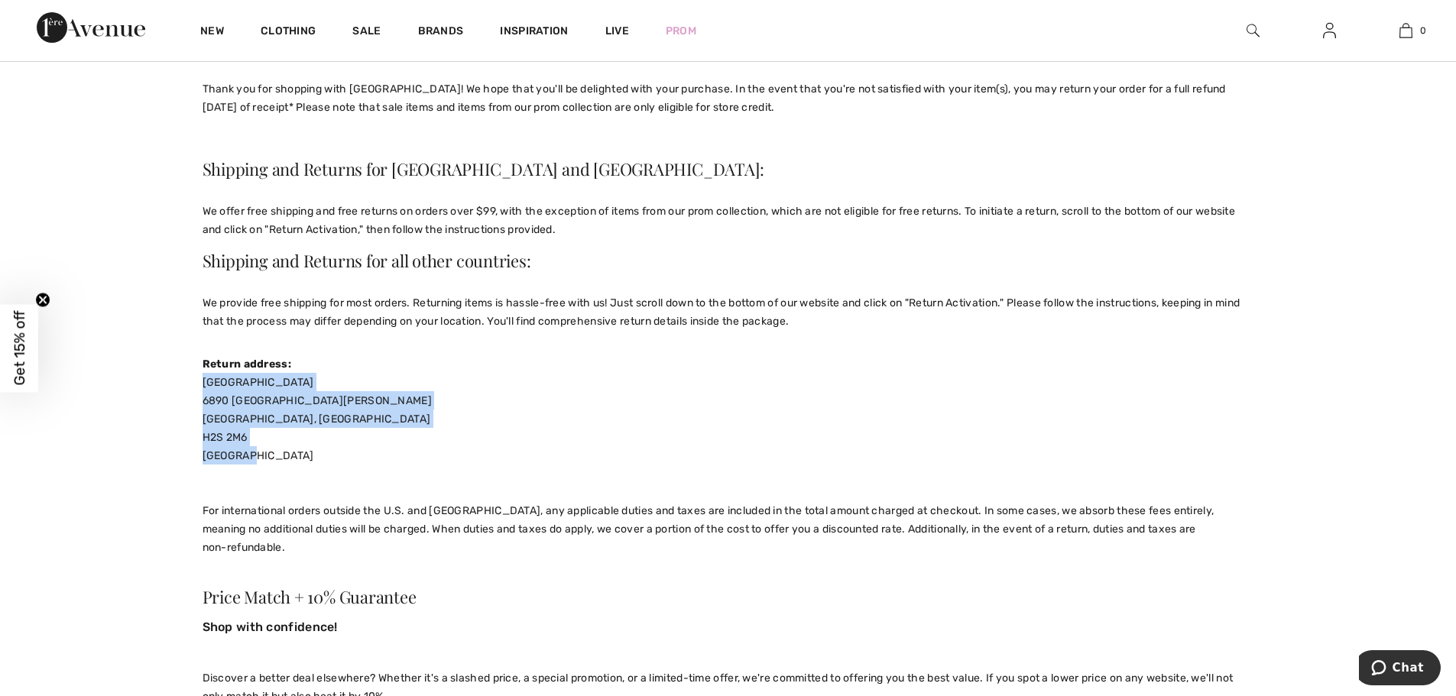
click at [251, 463] on div "Boutique 1ere Avenue 6890 Saint-Hubert Montreal, Quebec H2S 2M6 Canada For inte…" at bounding box center [727, 464] width 1051 height 183
drag, startPoint x: 245, startPoint y: 454, endPoint x: 199, endPoint y: 381, distance: 85.9
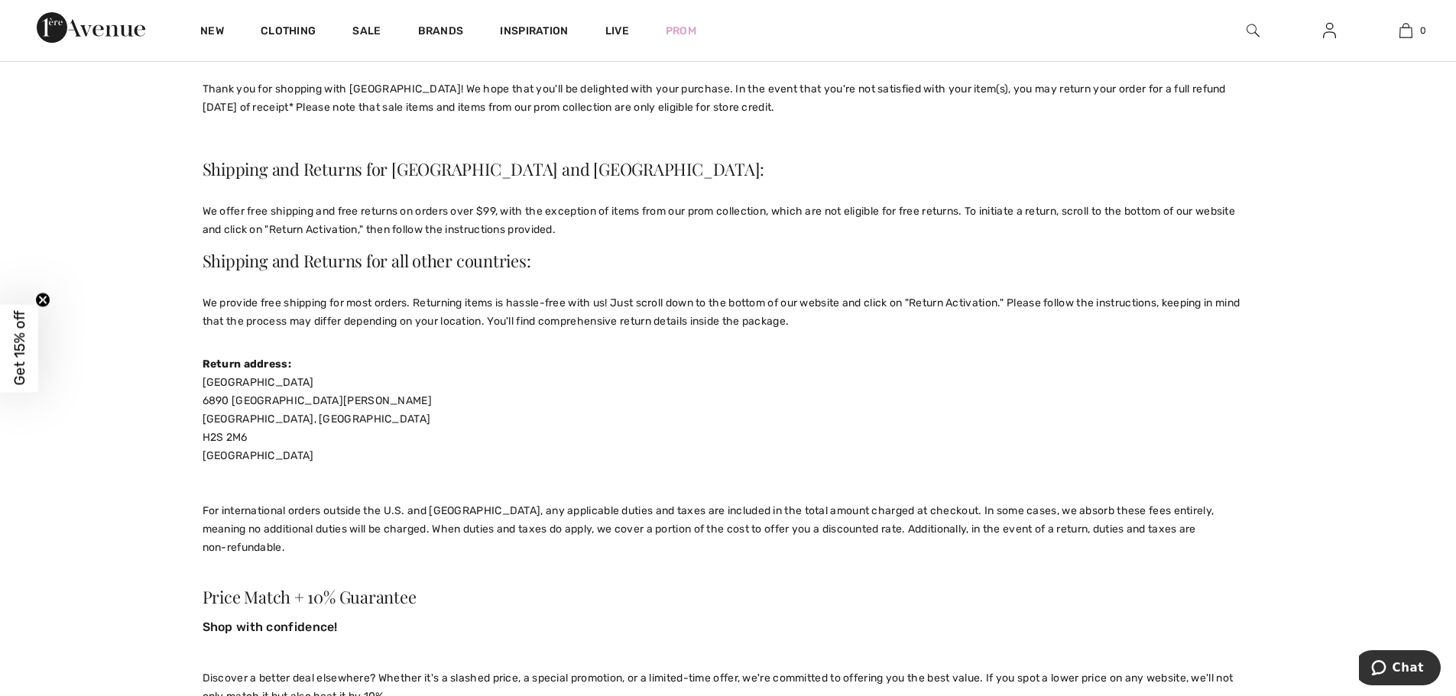
click at [245, 468] on div "Boutique 1ere Avenue 6890 Saint-Hubert Montreal, Quebec H2S 2M6 Canada For inte…" at bounding box center [727, 464] width 1051 height 183
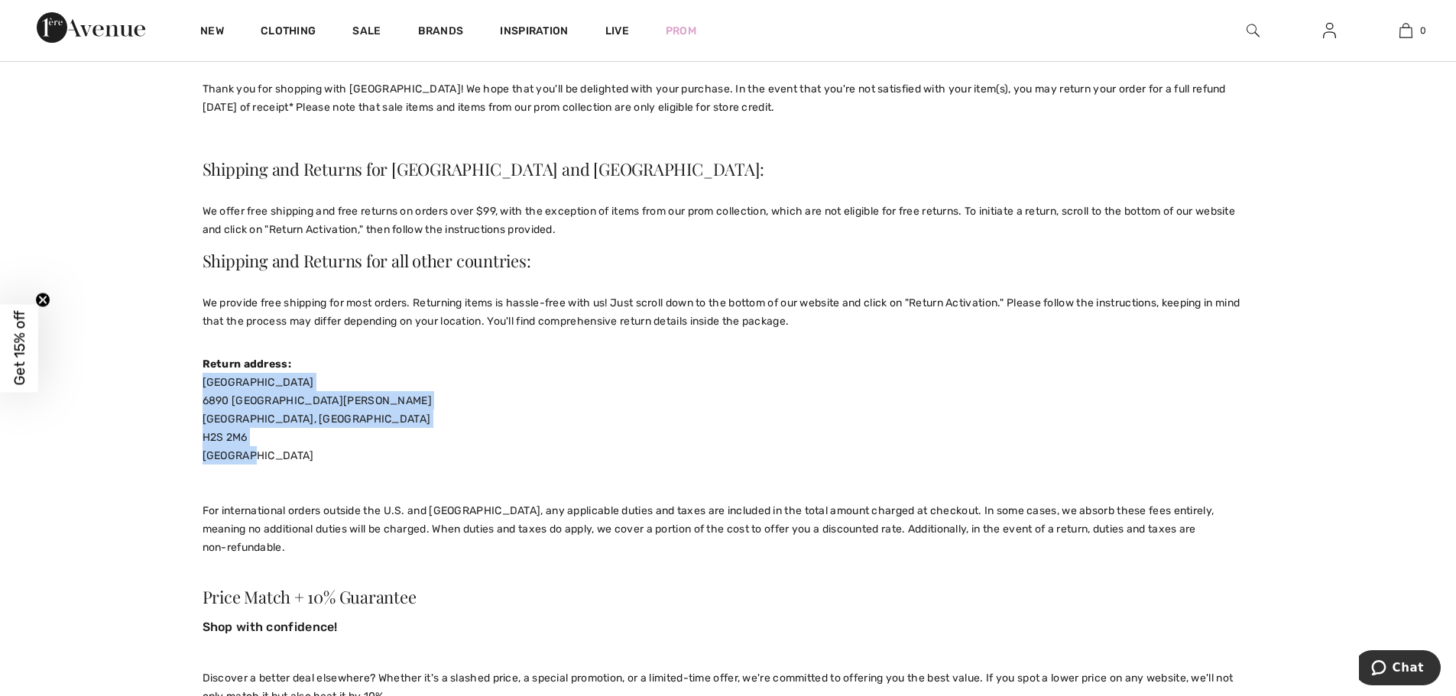
drag, startPoint x: 238, startPoint y: 454, endPoint x: 196, endPoint y: 377, distance: 87.2
click at [270, 438] on div "Boutique 1ere Avenue 6890 Saint-Hubert Montreal, Quebec H2S 2M6 Canada For inte…" at bounding box center [727, 464] width 1051 height 183
drag, startPoint x: 246, startPoint y: 457, endPoint x: 198, endPoint y: 373, distance: 96.9
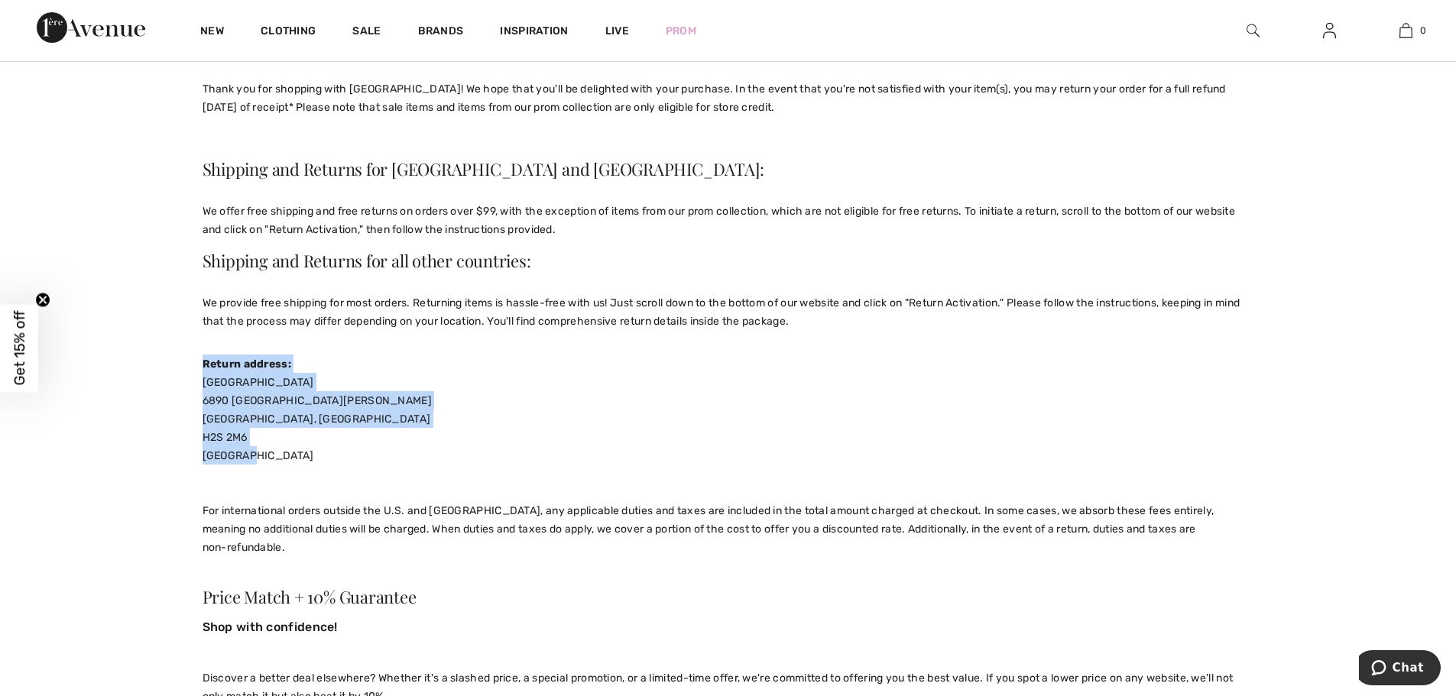
click at [229, 410] on div "Boutique 1ere Avenue 6890 Saint-Hubert Montreal, Quebec H2S 2M6 Canada For inte…" at bounding box center [727, 464] width 1051 height 183
drag, startPoint x: 248, startPoint y: 453, endPoint x: 202, endPoint y: 385, distance: 82.0
click at [202, 385] on div "Boutique 1ere Avenue 6890 Saint-Hubert Montreal, Quebec H2S 2M6 Canada For inte…" at bounding box center [727, 464] width 1051 height 183
click at [260, 437] on div "Boutique 1ere Avenue 6890 Saint-Hubert Montreal, Quebec H2S 2M6 Canada For inte…" at bounding box center [727, 464] width 1051 height 183
drag, startPoint x: 223, startPoint y: 449, endPoint x: 202, endPoint y: 389, distance: 63.8
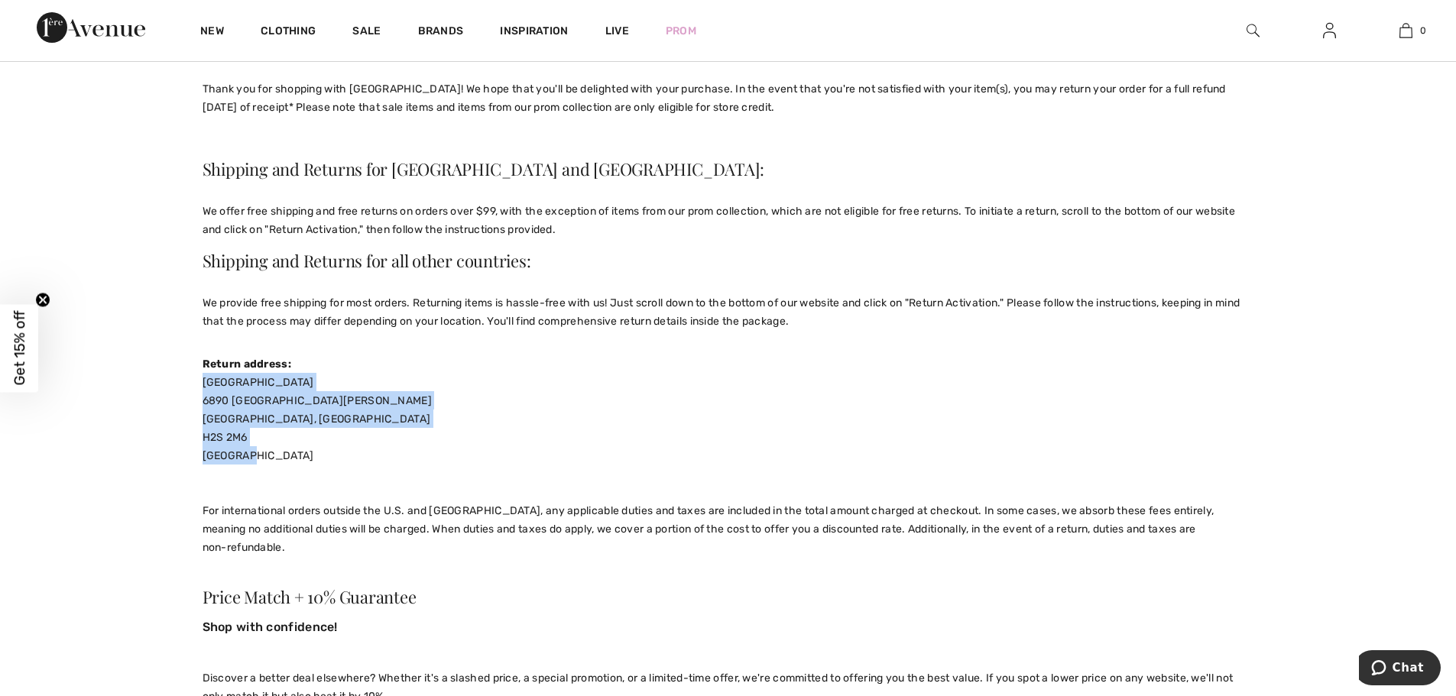
click at [202, 389] on div "Boutique 1ere Avenue 6890 Saint-Hubert Montreal, Quebec H2S 2M6 Canada For inte…" at bounding box center [727, 464] width 1051 height 183
click at [263, 432] on div "Boutique 1ere Avenue 6890 Saint-Hubert Montreal, Quebec H2S 2M6 Canada For inte…" at bounding box center [727, 464] width 1051 height 183
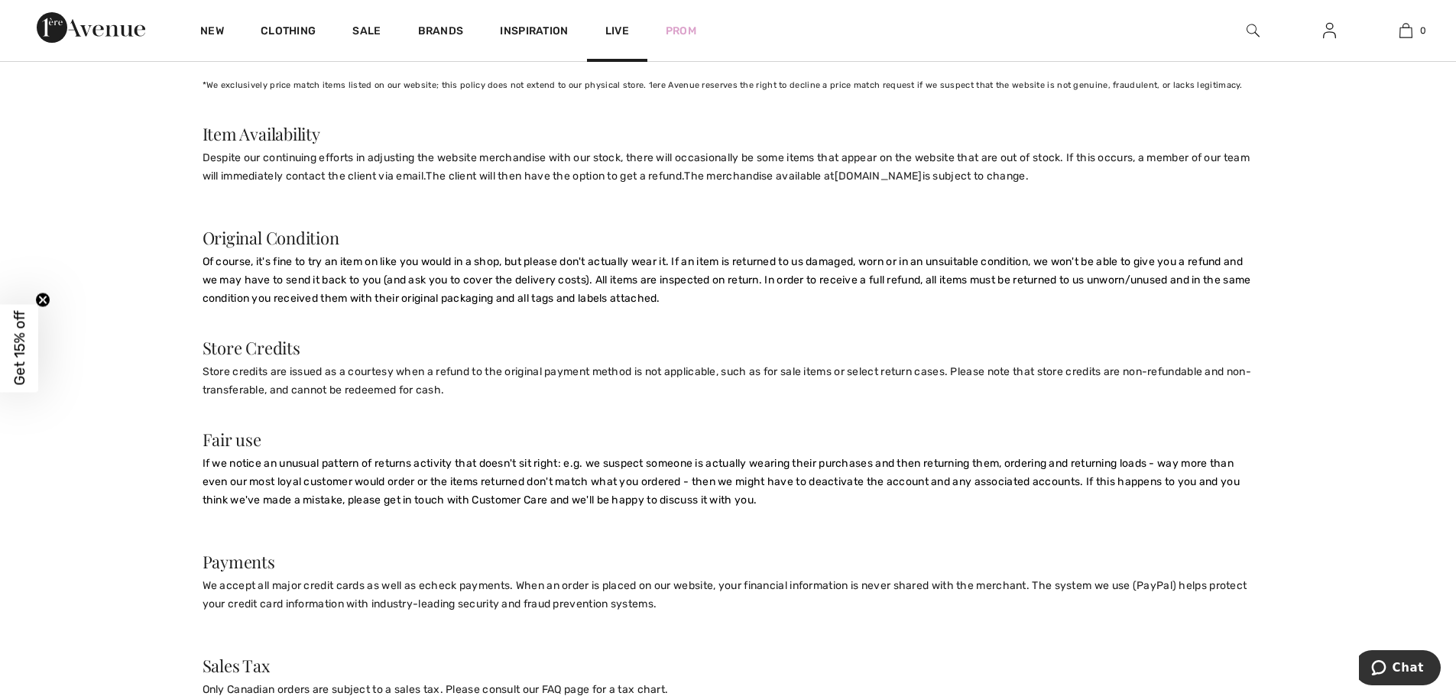
scroll to position [1146, 0]
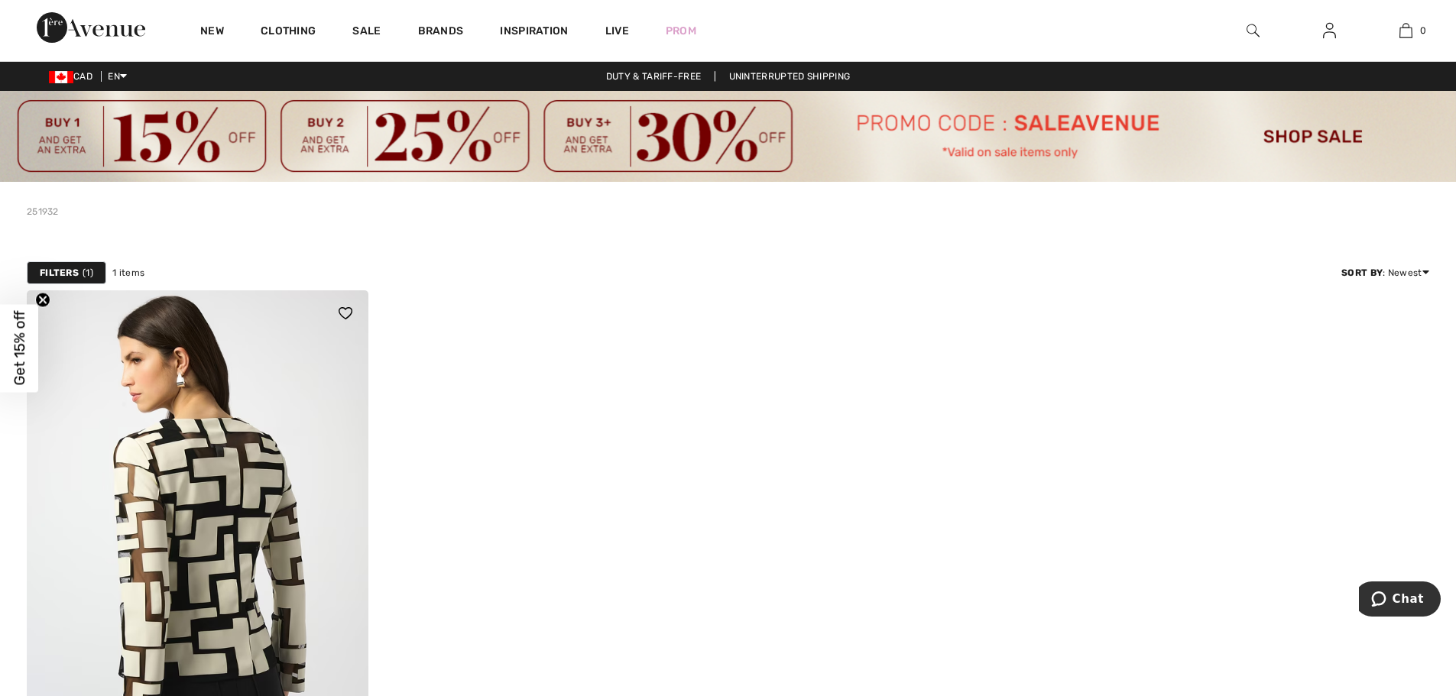
click at [198, 522] on img at bounding box center [198, 546] width 342 height 512
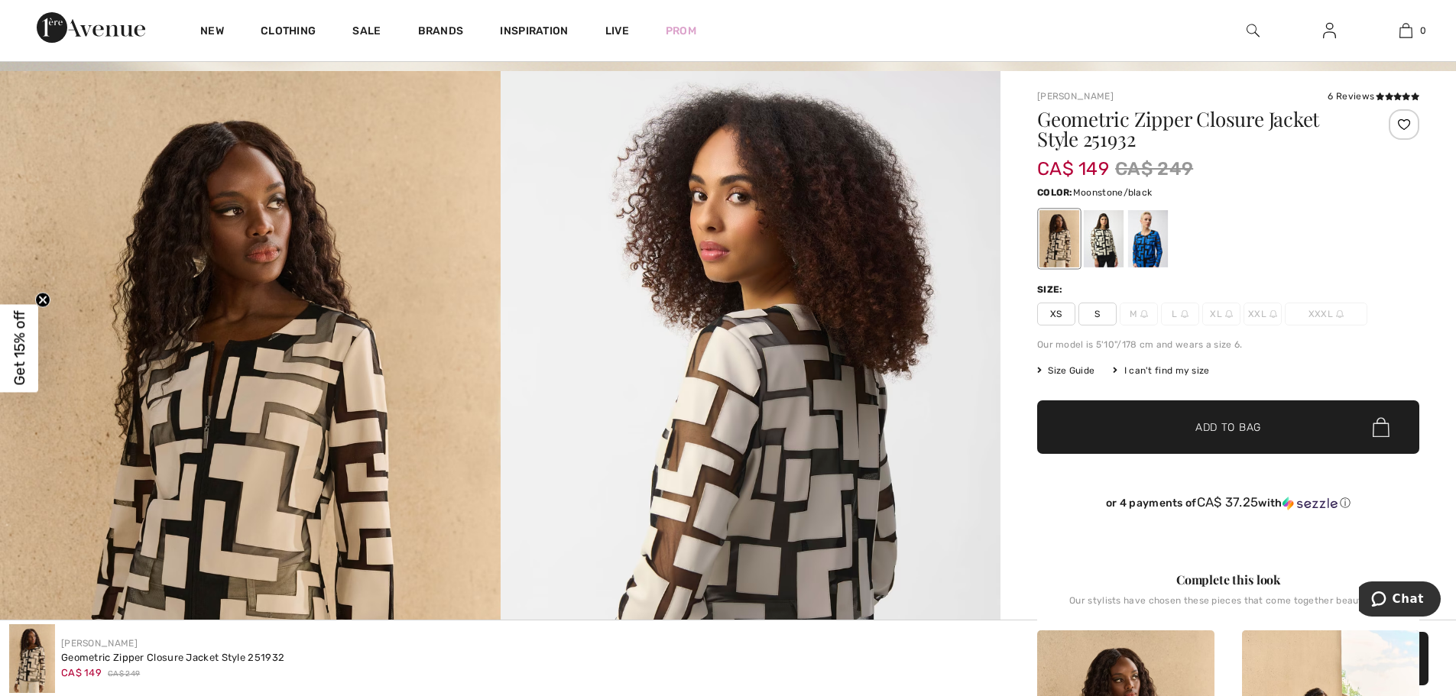
scroll to position [76, 0]
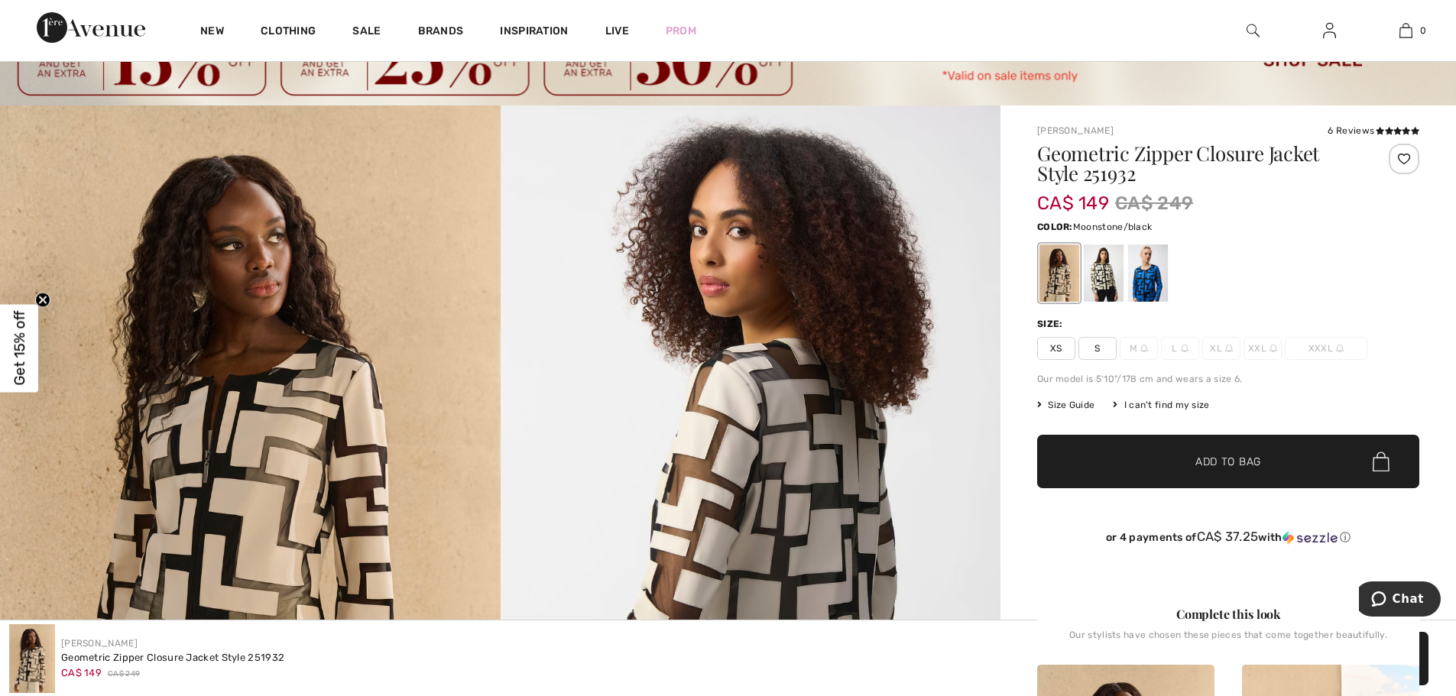
click at [1044, 266] on div at bounding box center [1059, 273] width 40 height 57
click at [1133, 174] on h1 "Geometric Zipper Closure Jacket Style 251932" at bounding box center [1196, 164] width 319 height 40
click at [1136, 173] on h1 "Geometric Zipper Closure Jacket Style 251932" at bounding box center [1196, 164] width 319 height 40
drag, startPoint x: 1134, startPoint y: 176, endPoint x: 1084, endPoint y: 172, distance: 49.8
click at [1084, 172] on h1 "Geometric Zipper Closure Jacket Style 251932" at bounding box center [1196, 164] width 319 height 40
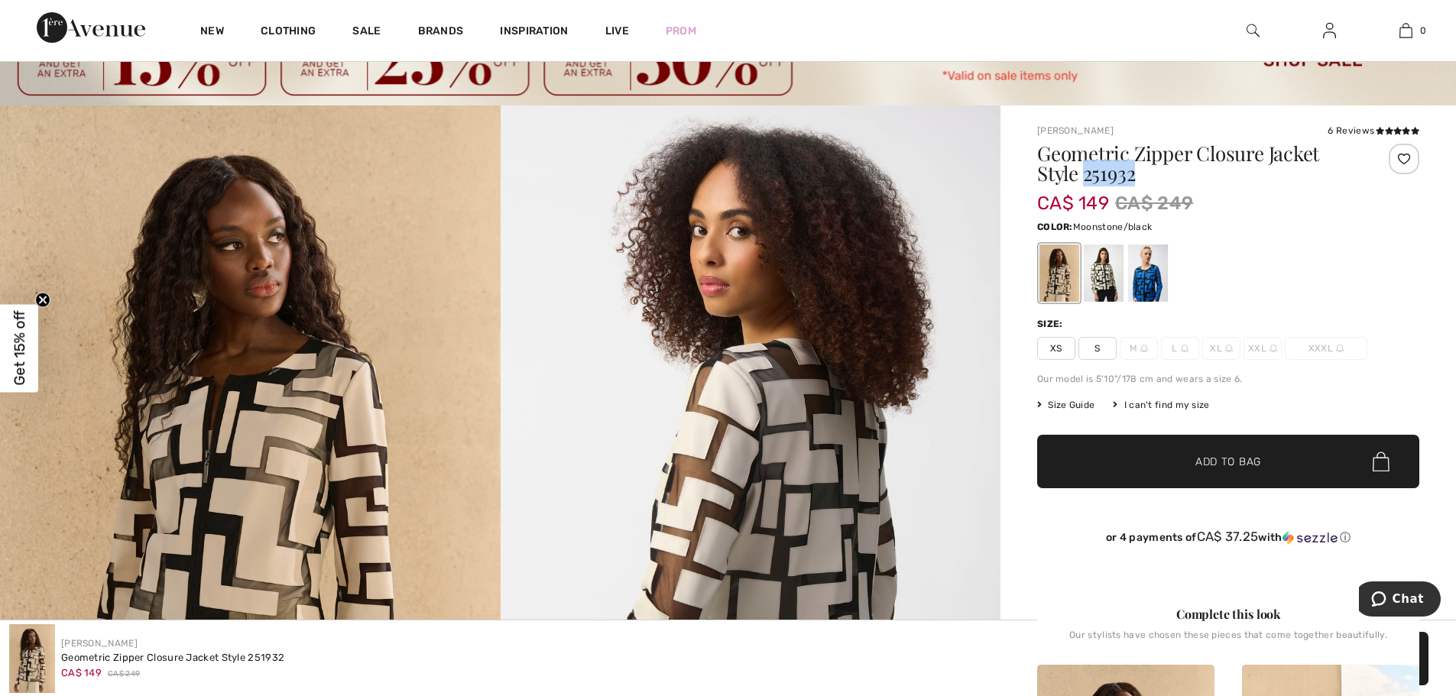
copy h1 "251932"
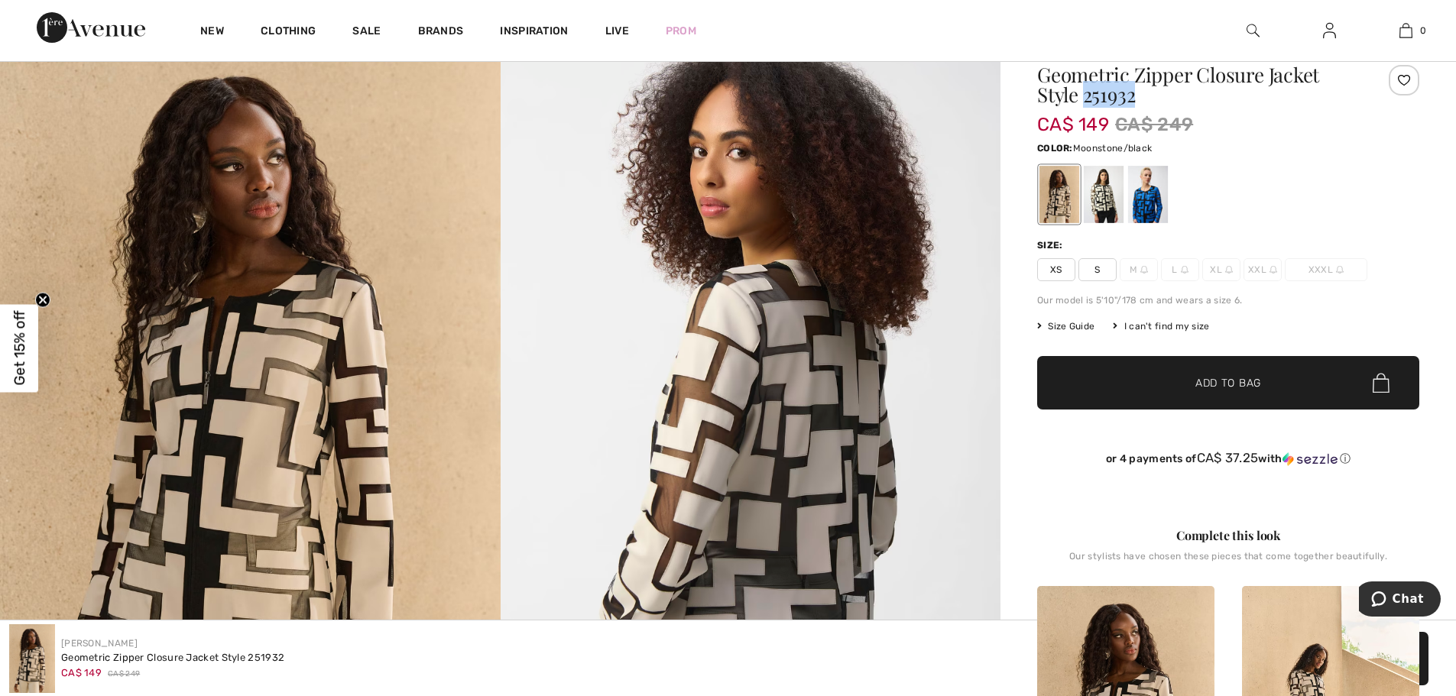
scroll to position [153, 0]
